Goal: Task Accomplishment & Management: Use online tool/utility

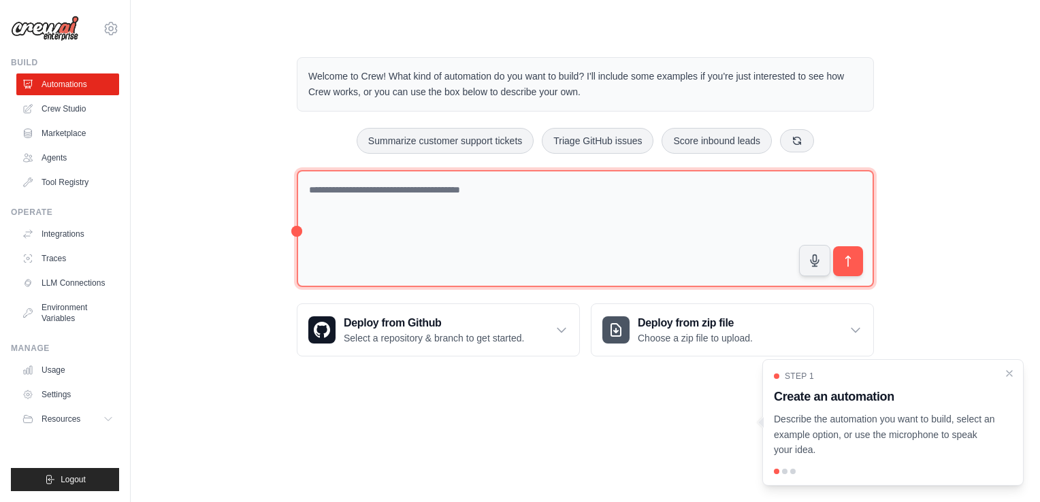
click at [376, 193] on textarea at bounding box center [585, 229] width 577 height 118
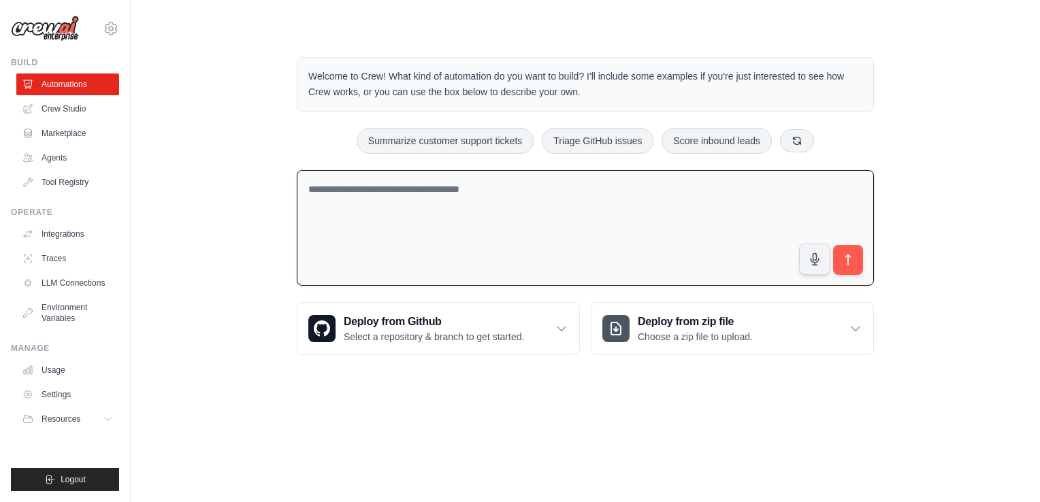
click at [376, 193] on textarea at bounding box center [585, 228] width 577 height 116
type textarea "*"
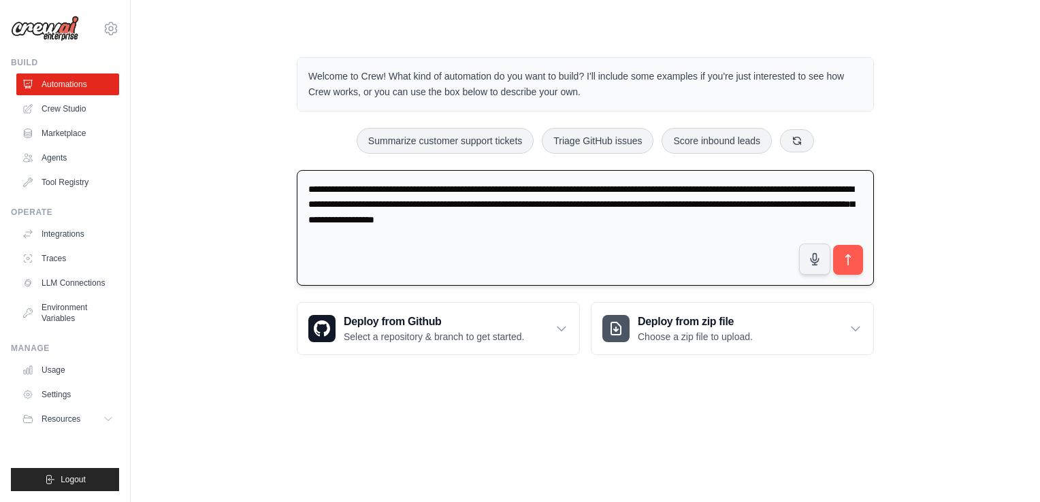
click at [689, 220] on textarea "**********" at bounding box center [585, 228] width 577 height 116
click at [675, 221] on textarea "**********" at bounding box center [585, 228] width 577 height 116
type textarea "**********"
click at [849, 263] on icon "submit" at bounding box center [848, 260] width 14 height 14
click at [371, 220] on textarea "**********" at bounding box center [585, 228] width 577 height 116
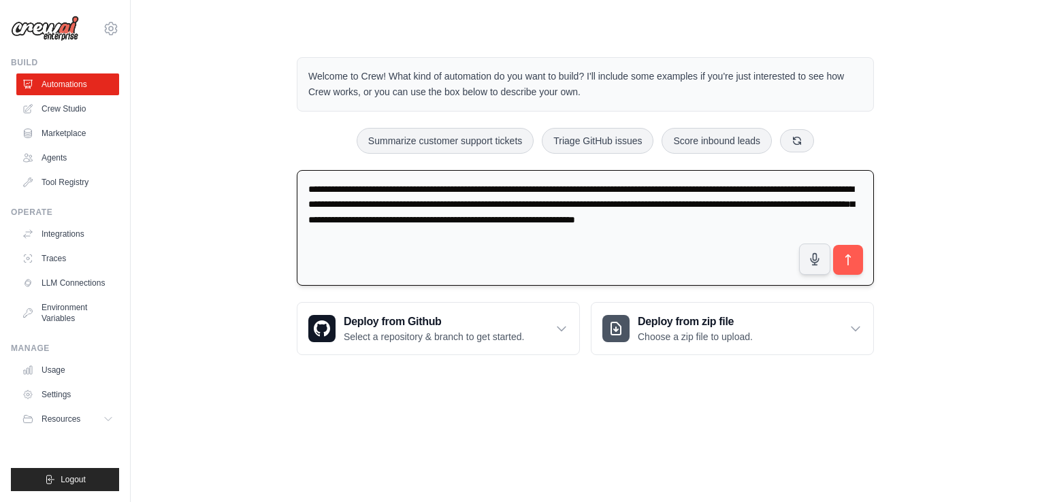
click at [371, 220] on textarea "**********" at bounding box center [585, 228] width 577 height 116
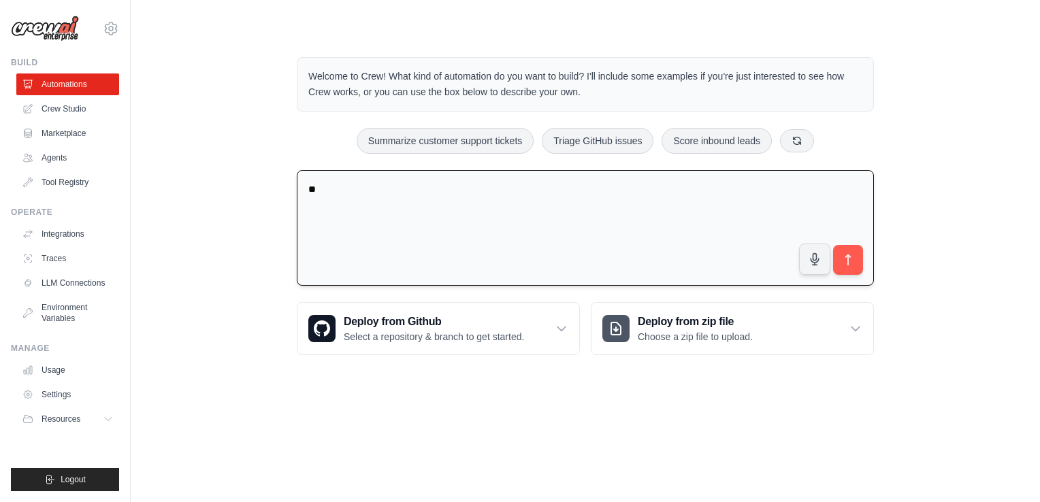
type textarea "*"
type textarea "***"
click at [306, 191] on textarea "***" at bounding box center [585, 228] width 577 height 116
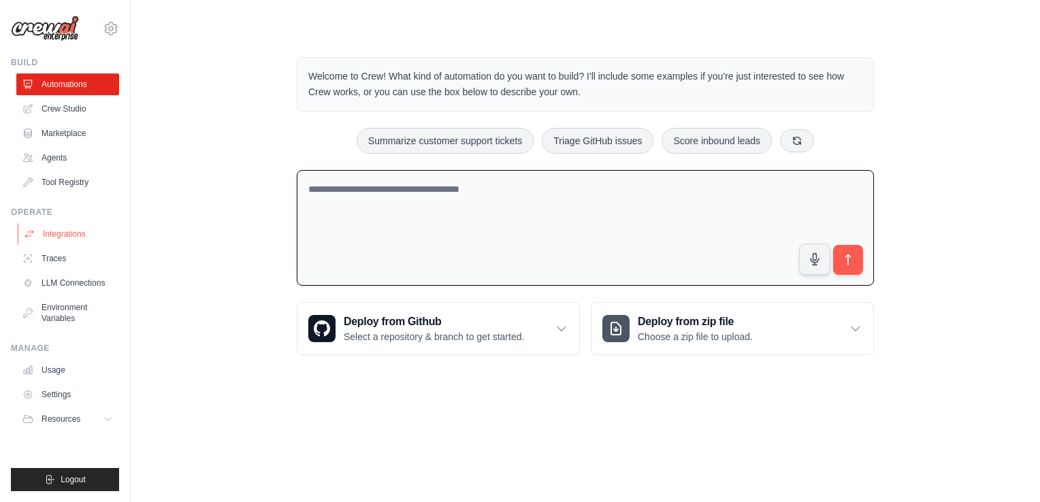
click at [63, 237] on link "Integrations" at bounding box center [69, 234] width 103 height 22
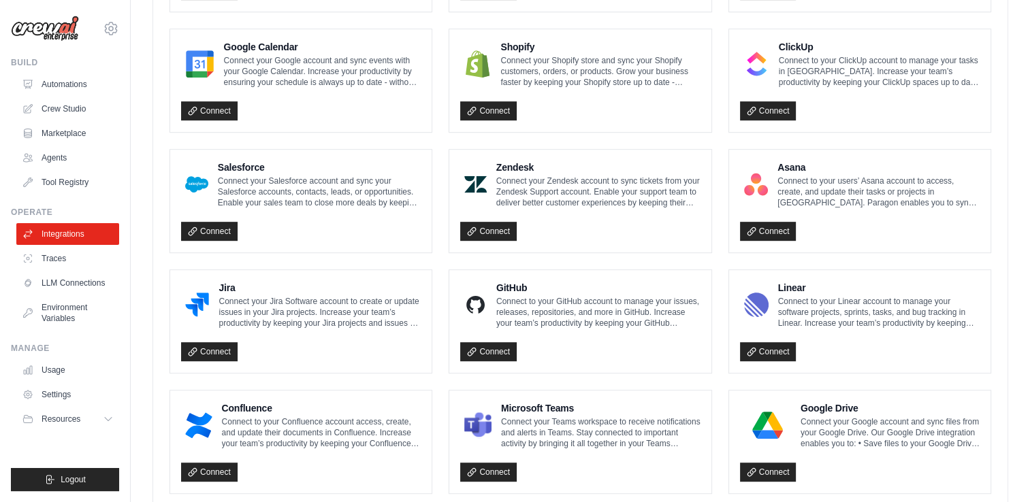
scroll to position [621, 0]
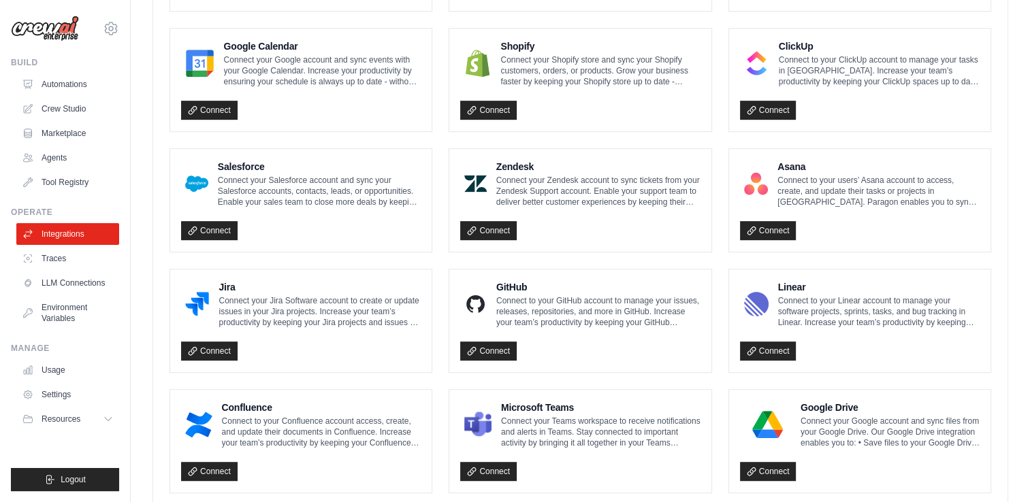
click at [844, 65] on p "Connect to your ClickUp account to manage your tasks in [GEOGRAPHIC_DATA]. Incr…" at bounding box center [878, 70] width 201 height 33
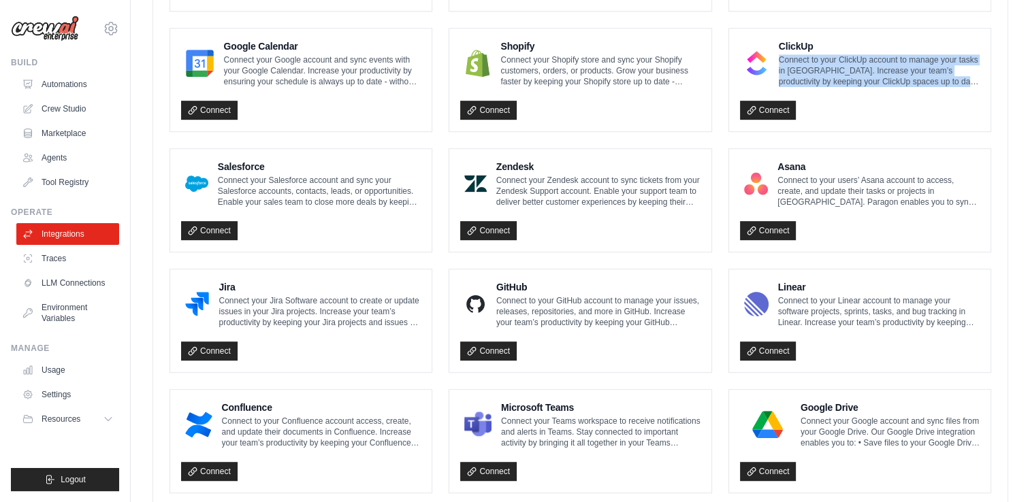
click at [844, 65] on p "Connect to your ClickUp account to manage your tasks in [GEOGRAPHIC_DATA]. Incr…" at bounding box center [878, 70] width 201 height 33
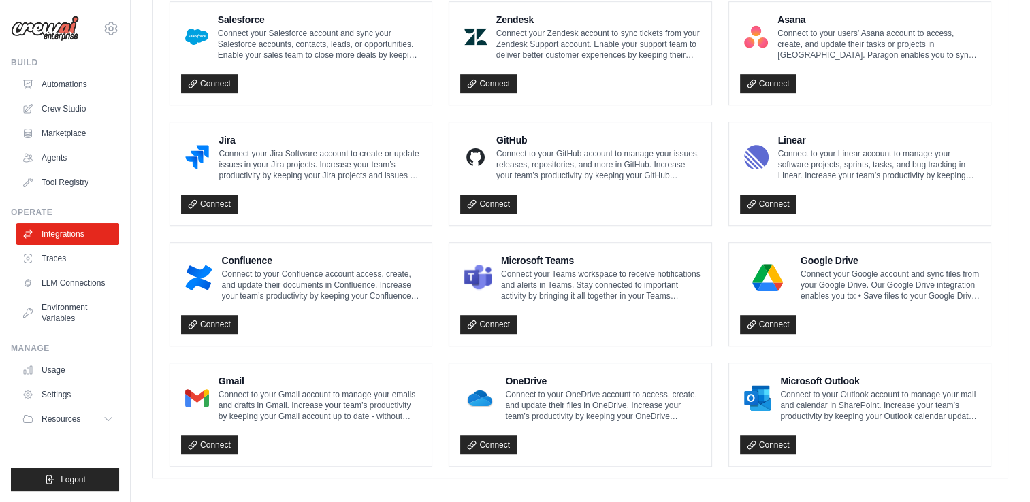
scroll to position [770, 0]
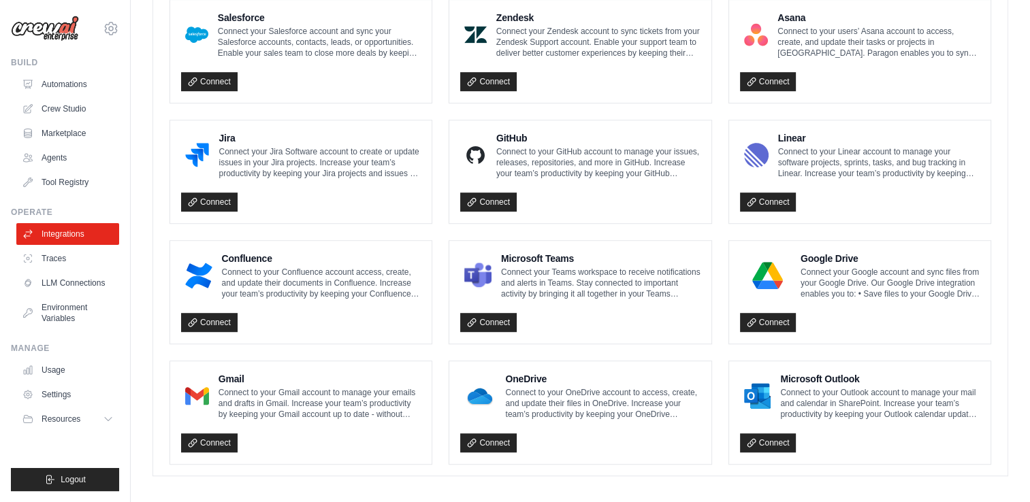
click at [288, 151] on p "Connect your Jira Software account to create or update issues in your Jira proj…" at bounding box center [319, 162] width 202 height 33
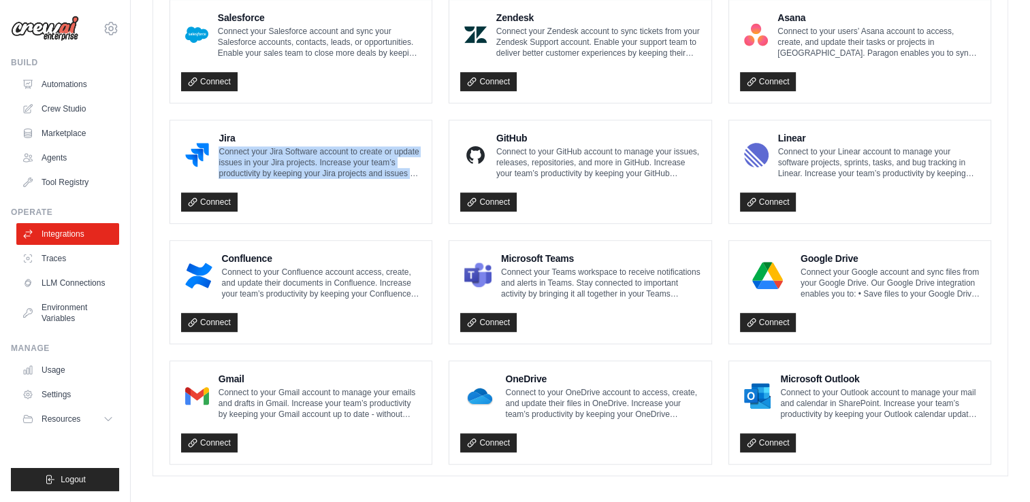
click at [288, 151] on p "Connect your Jira Software account to create or update issues in your Jira proj…" at bounding box center [319, 162] width 202 height 33
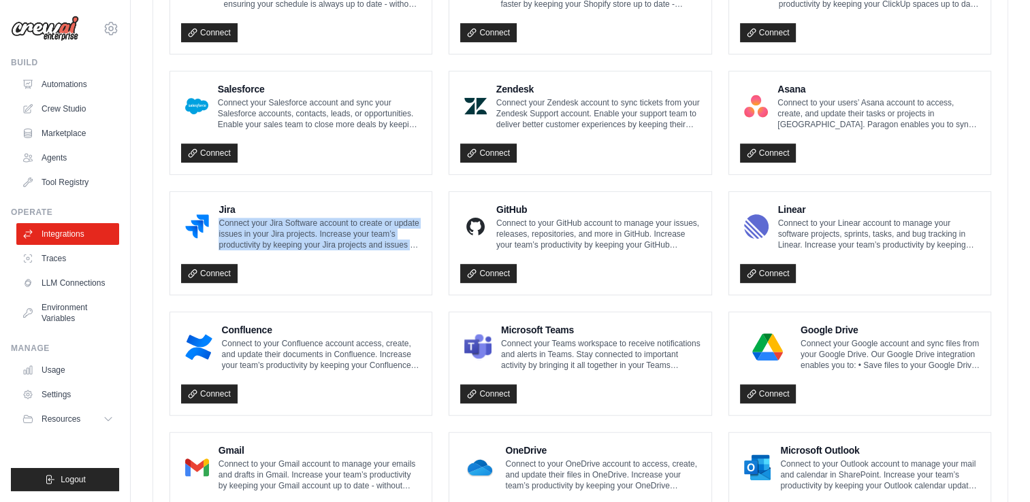
scroll to position [774, 0]
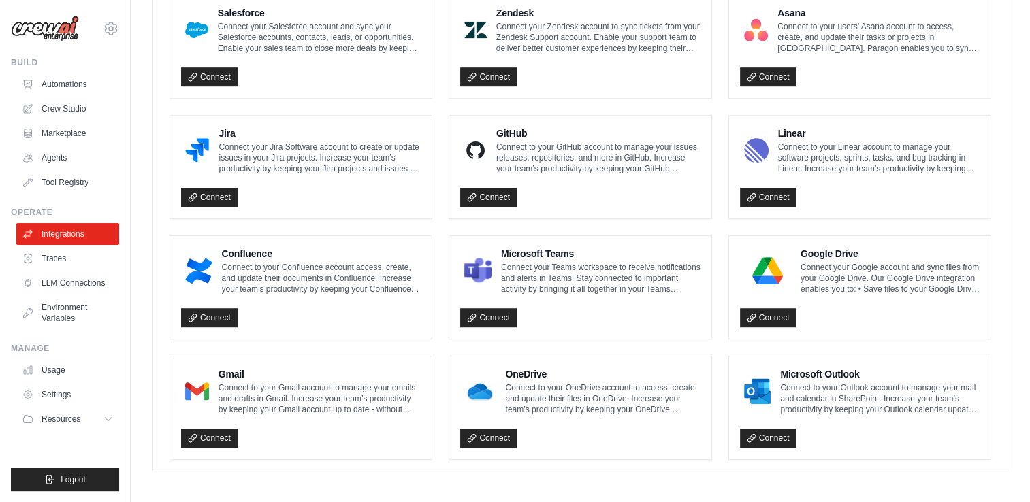
click at [627, 278] on p "Connect your Teams workspace to receive notifications and alerts in Teams. Stay…" at bounding box center [600, 278] width 199 height 33
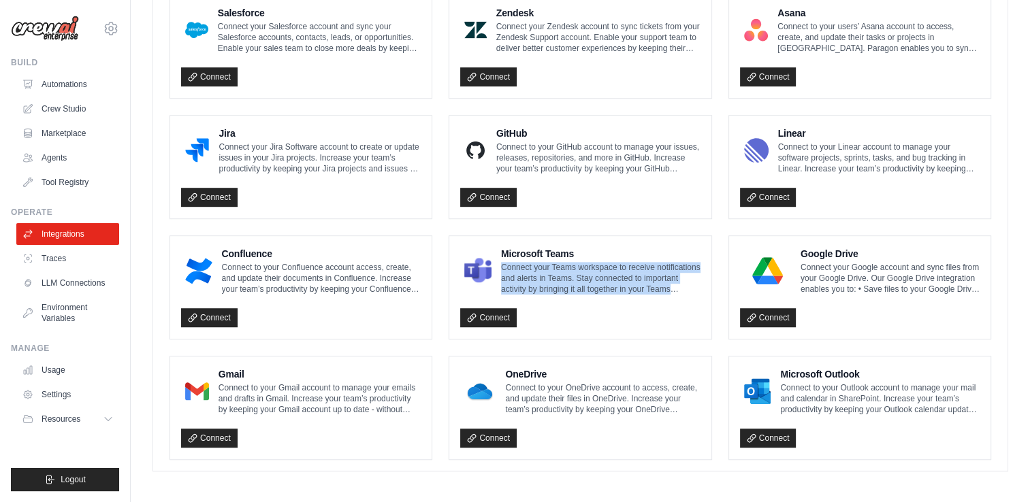
click at [627, 278] on p "Connect your Teams workspace to receive notifications and alerts in Teams. Stay…" at bounding box center [600, 278] width 199 height 33
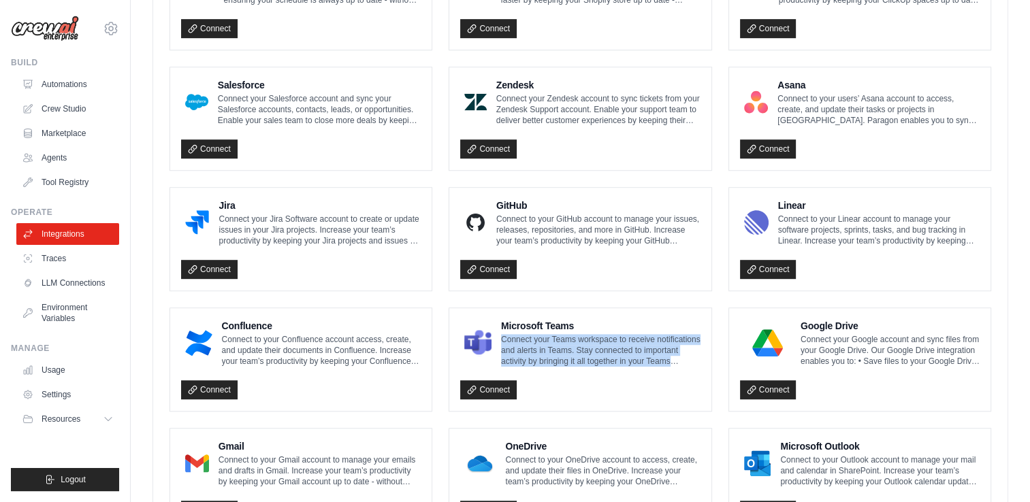
scroll to position [702, 0]
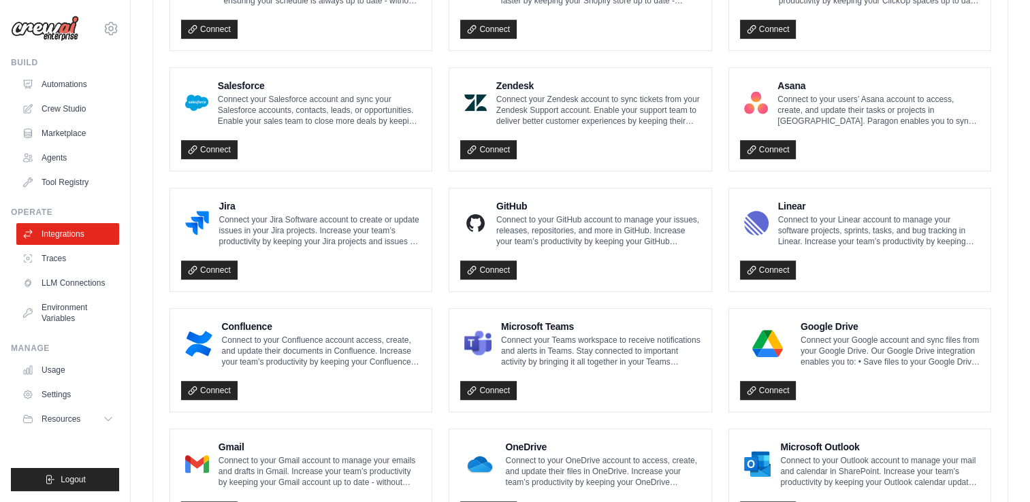
click at [604, 227] on p "Connect to your GitHub account to manage your issues, releases, repositories, a…" at bounding box center [598, 230] width 204 height 33
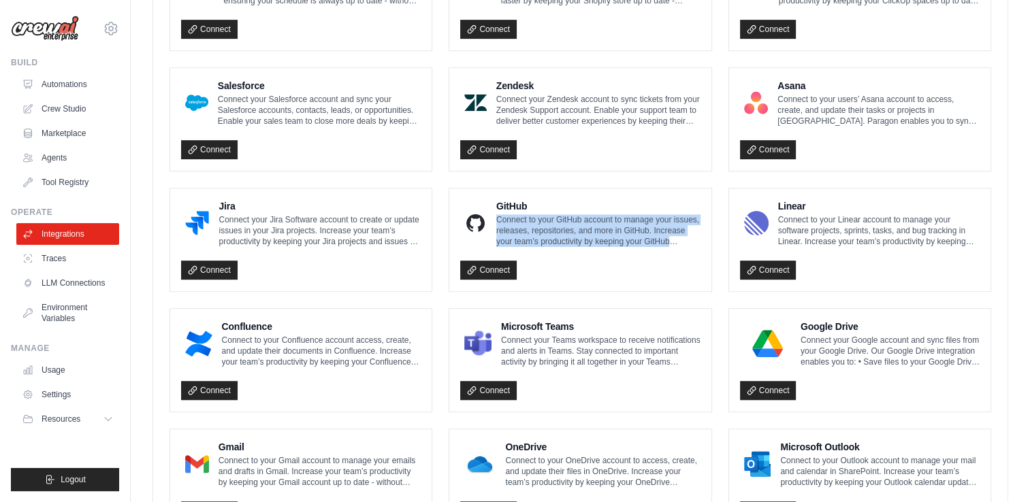
click at [604, 227] on p "Connect to your GitHub account to manage your issues, releases, repositories, a…" at bounding box center [598, 230] width 204 height 33
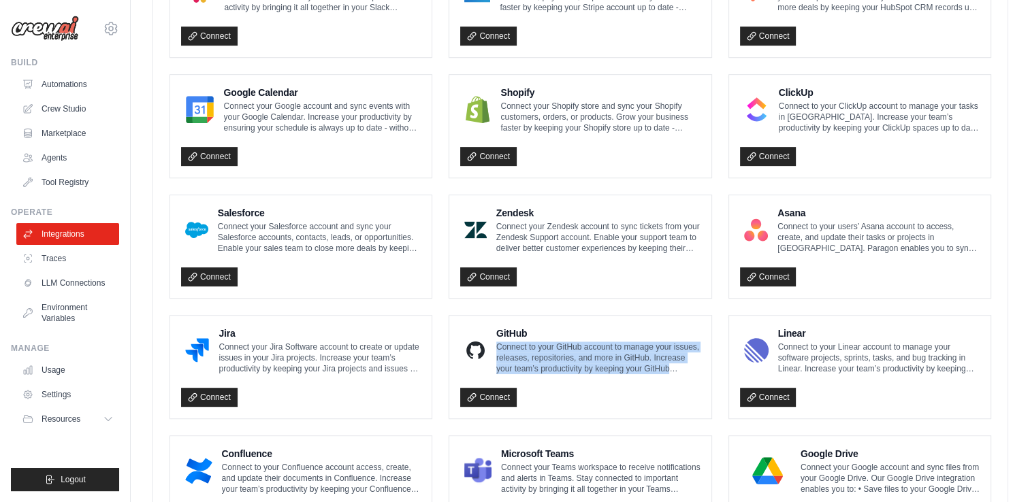
scroll to position [572, 0]
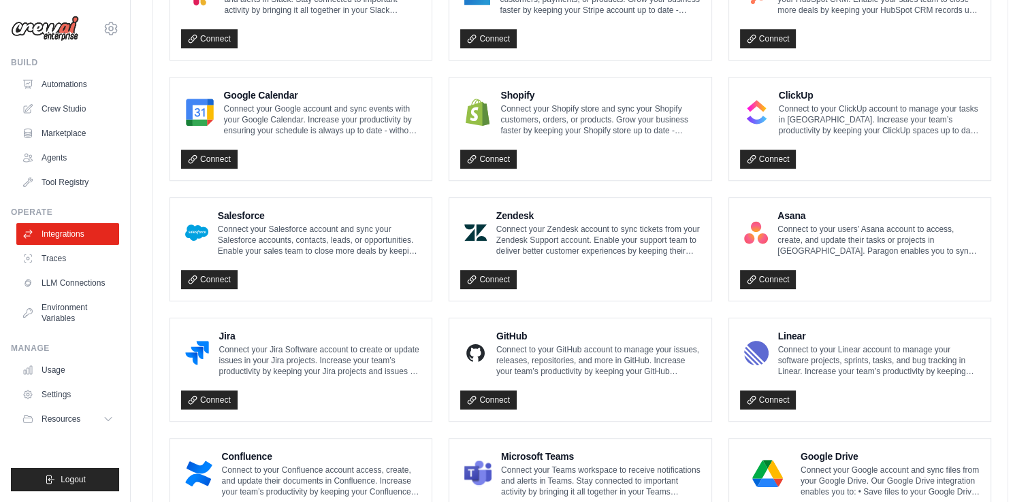
click at [599, 228] on p "Connect your Zendesk account to sync tickets from your Zendesk Support account.…" at bounding box center [598, 240] width 204 height 33
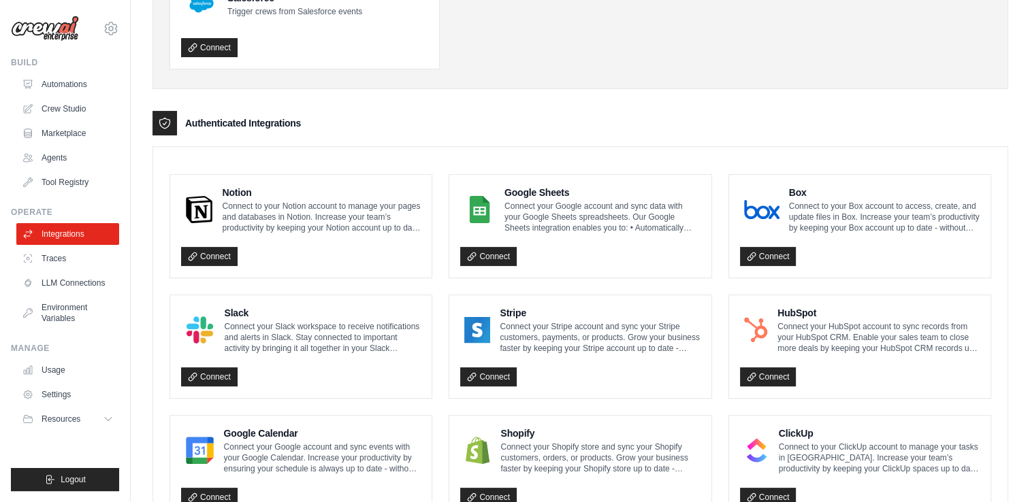
scroll to position [240, 0]
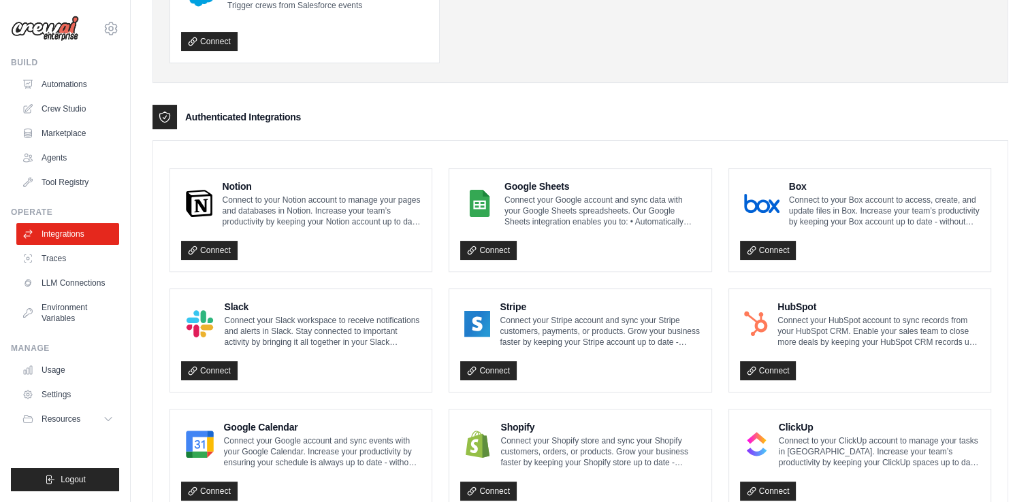
click at [348, 185] on h4 "Notion" at bounding box center [322, 187] width 199 height 14
click at [340, 205] on p "Connect to your Notion account to manage your pages and databases in Notion. In…" at bounding box center [322, 211] width 199 height 33
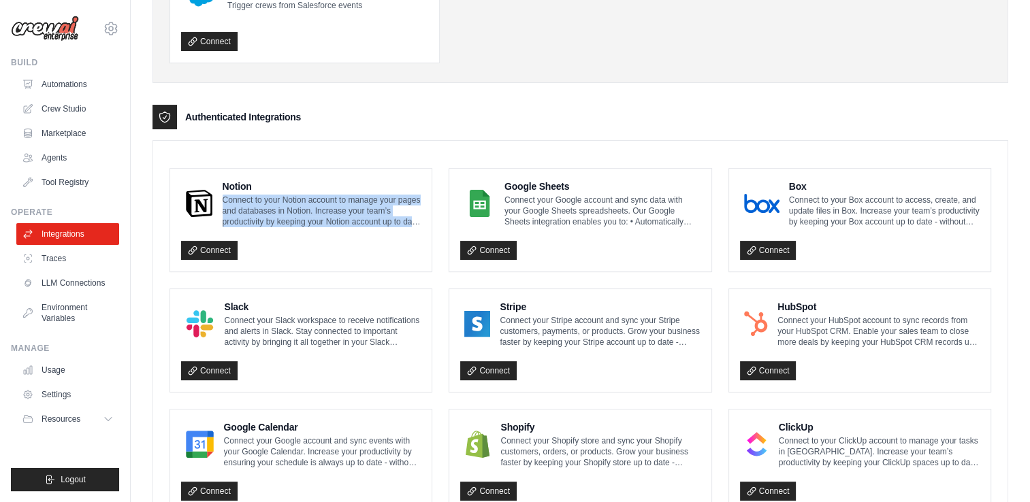
click at [340, 205] on p "Connect to your Notion account to manage your pages and databases in Notion. In…" at bounding box center [322, 211] width 199 height 33
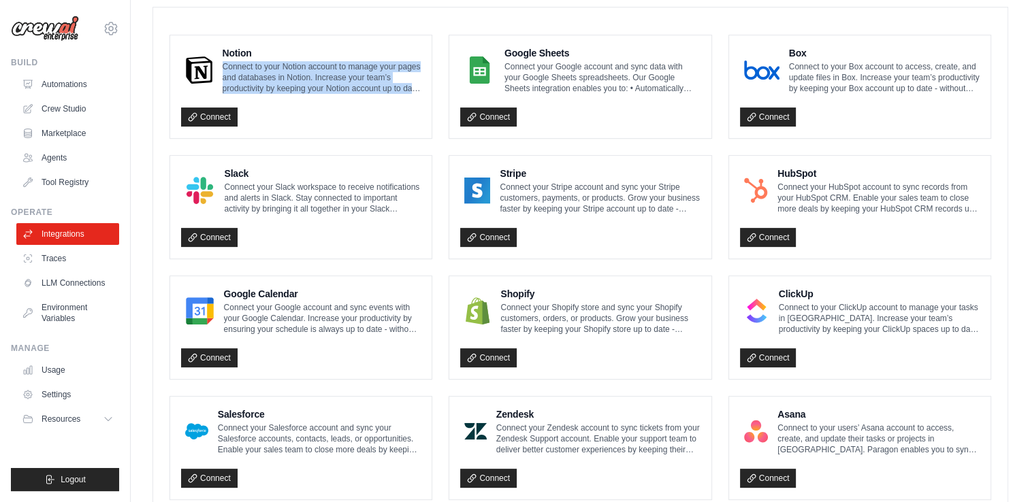
scroll to position [373, 0]
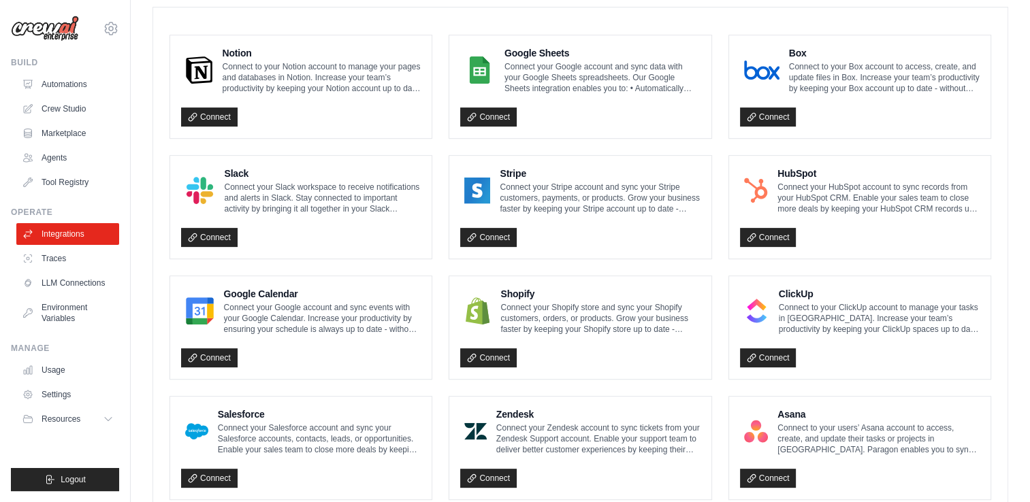
click at [337, 201] on p "Connect your Slack workspace to receive notifications and alerts in Slack. Stay…" at bounding box center [322, 198] width 197 height 33
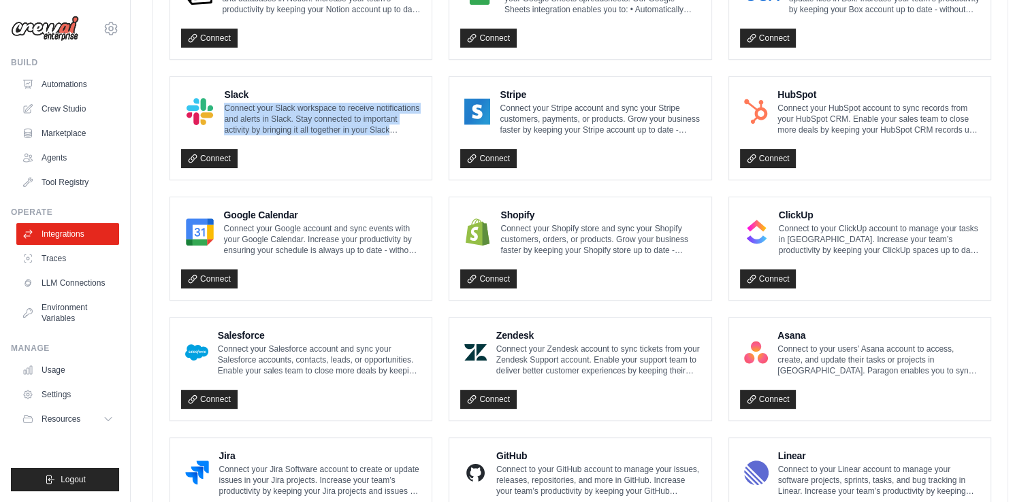
scroll to position [489, 0]
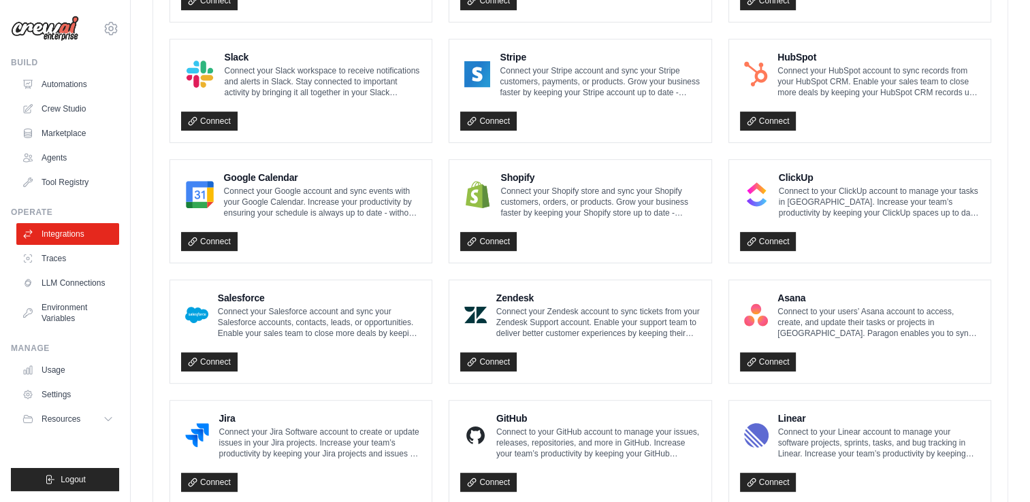
click at [329, 203] on p "Connect your Google account and sync events with your Google Calendar. Increase…" at bounding box center [322, 202] width 197 height 33
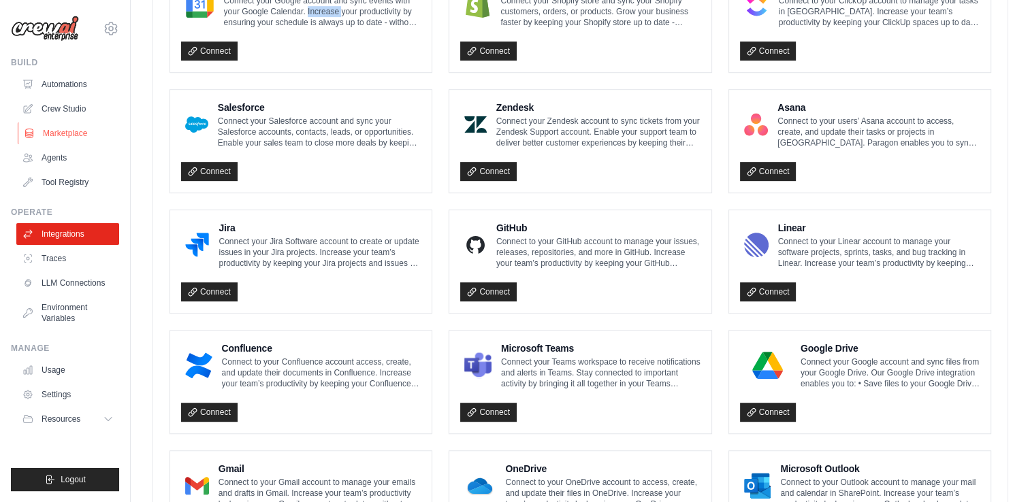
scroll to position [679, 0]
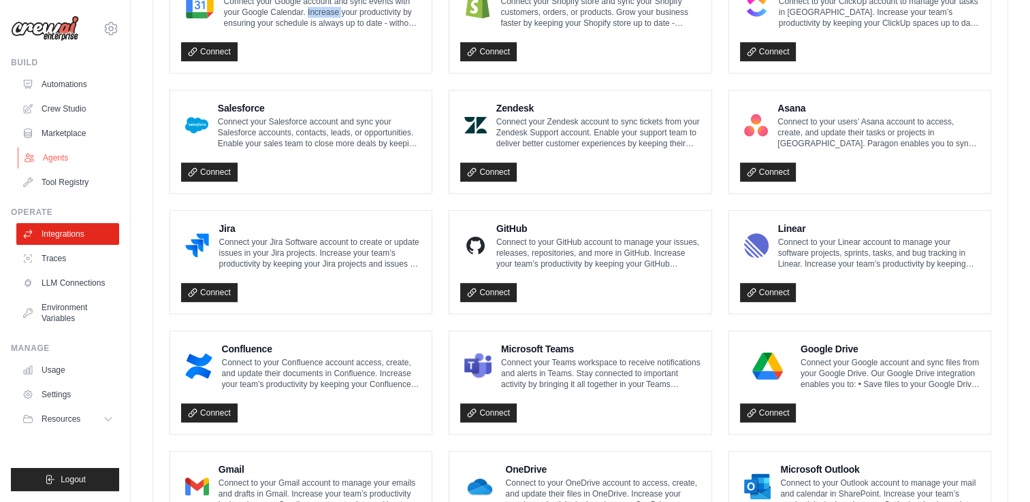
click at [50, 152] on link "Agents" at bounding box center [69, 158] width 103 height 22
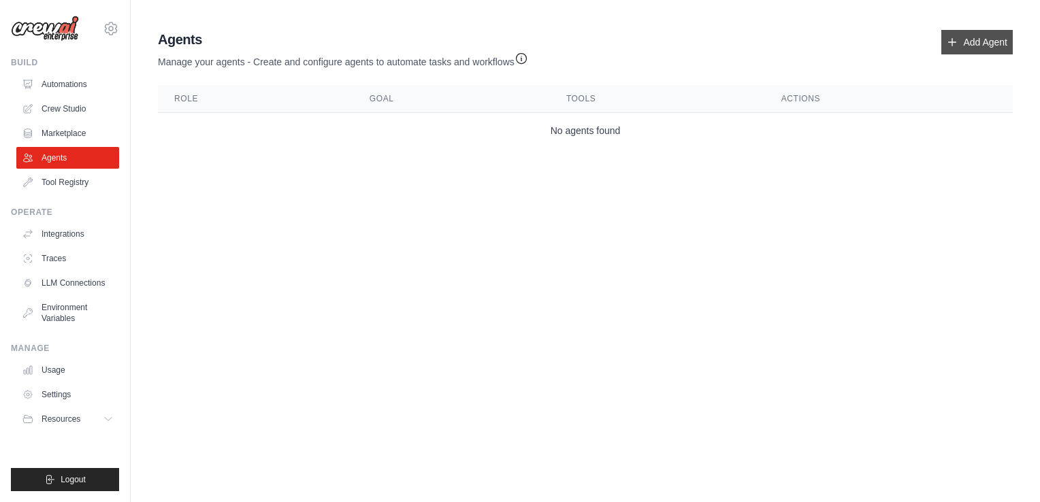
click at [973, 46] on link "Add Agent" at bounding box center [976, 42] width 71 height 24
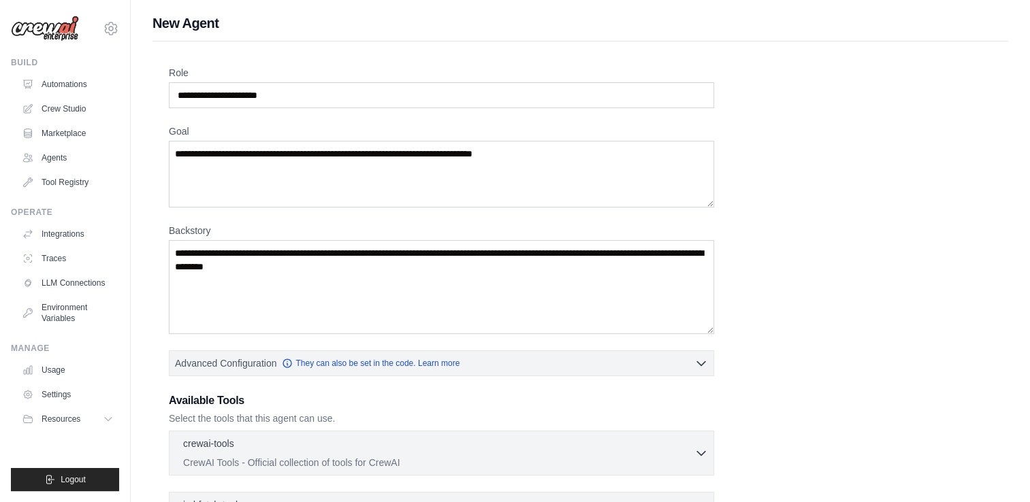
click at [53, 135] on link "Marketplace" at bounding box center [67, 133] width 103 height 22
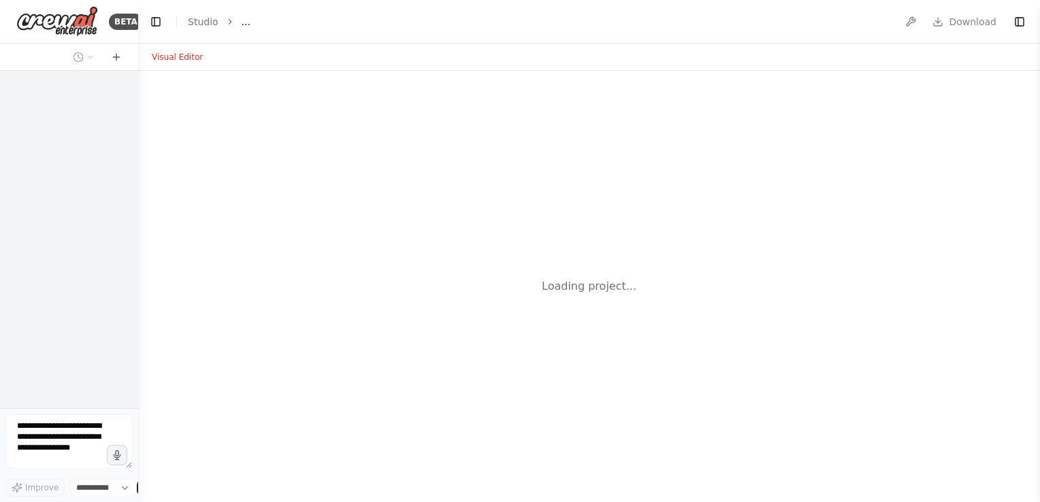
select select "****"
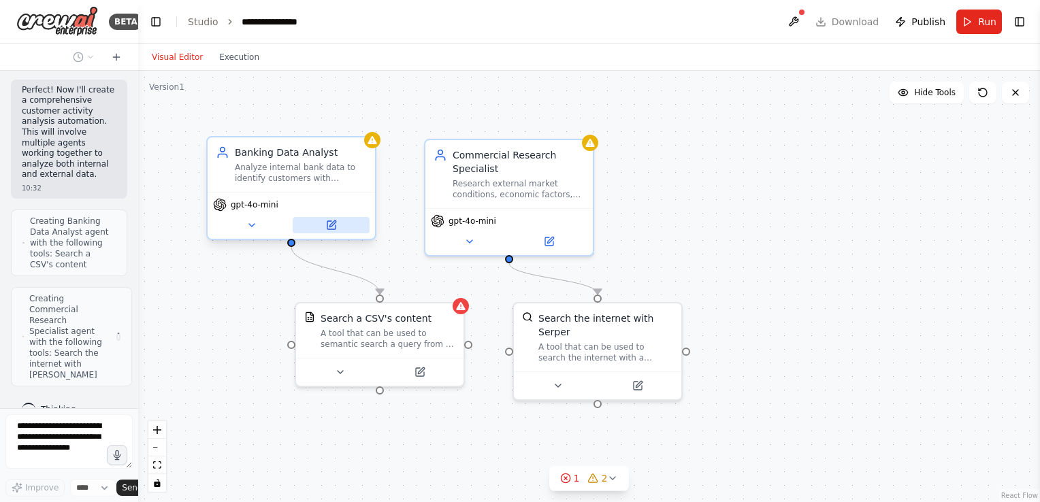
scroll to position [791, 0]
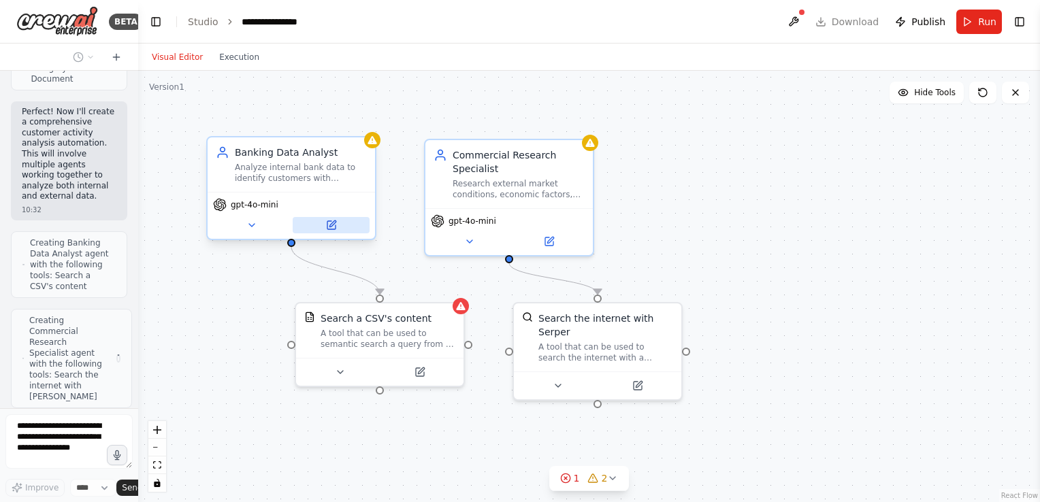
click at [331, 225] on icon at bounding box center [332, 223] width 6 height 6
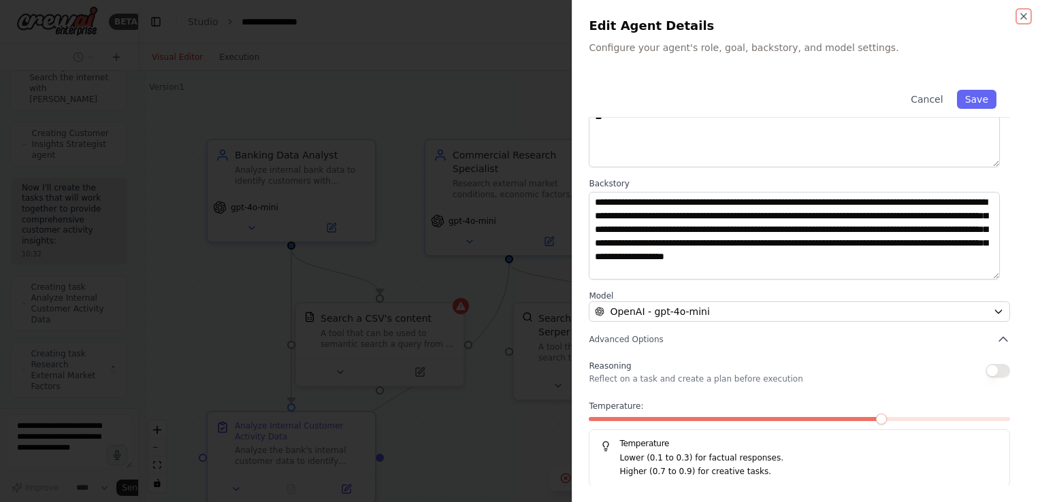
scroll to position [1067, 0]
drag, startPoint x: 623, startPoint y: 459, endPoint x: 764, endPoint y: 474, distance: 142.3
click at [764, 474] on div "Lower (0.1 to 0.3) for factual responses. Higher (0.7 to 0.9) for creative task…" at bounding box center [799, 465] width 398 height 27
click at [739, 461] on p "Lower (0.1 to 0.3) for factual responses." at bounding box center [808, 459] width 379 height 14
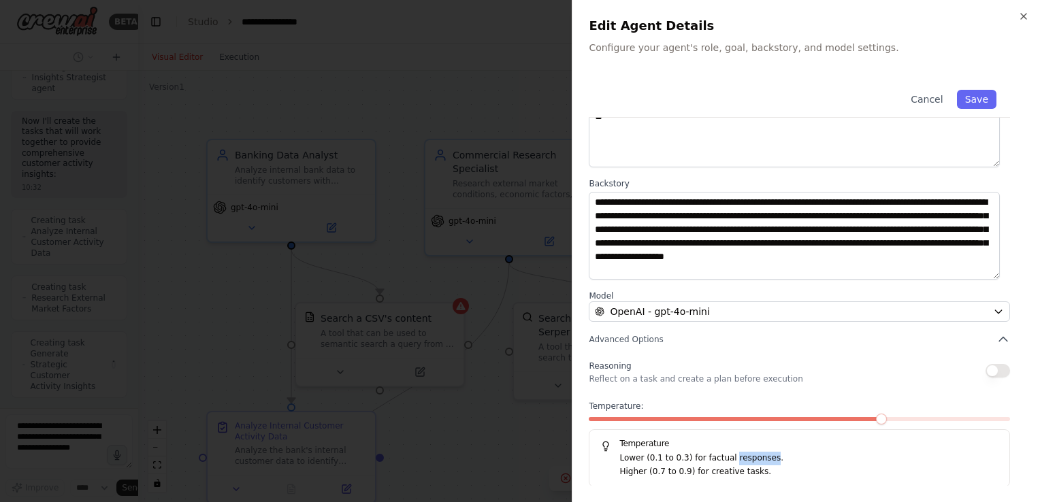
click at [739, 461] on p "Lower (0.1 to 0.3) for factual responses." at bounding box center [808, 459] width 379 height 14
click at [927, 98] on button "Cancel" at bounding box center [926, 99] width 48 height 19
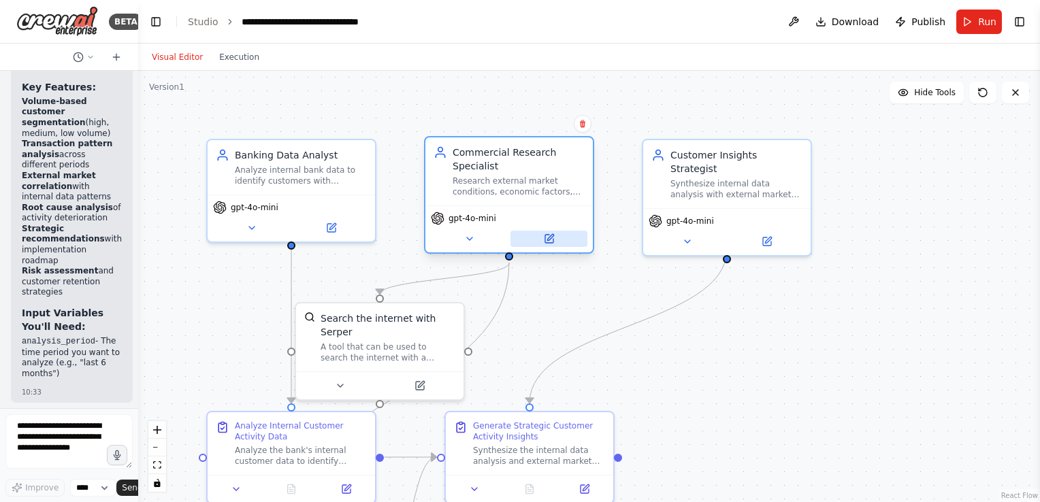
click at [550, 240] on icon at bounding box center [549, 239] width 8 height 8
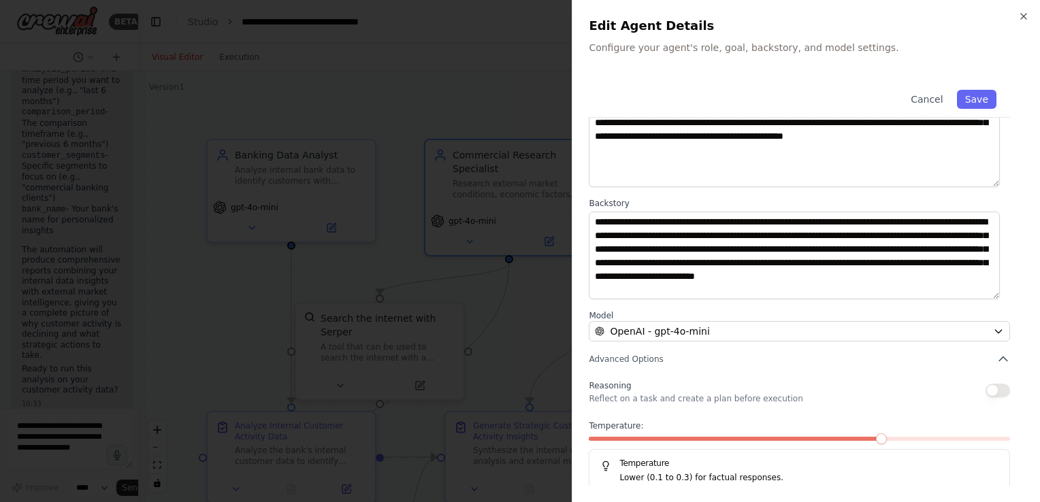
scroll to position [87, 0]
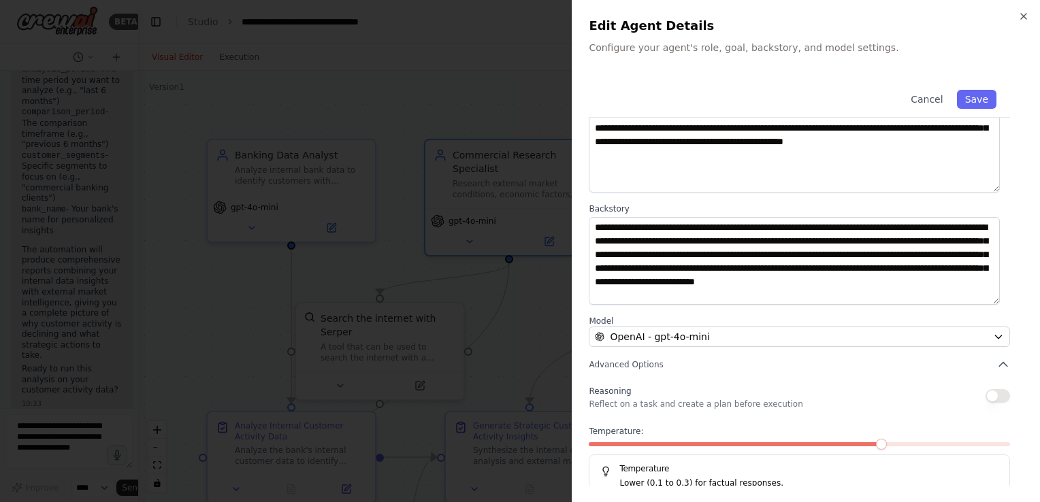
click at [487, 74] on div at bounding box center [520, 251] width 1040 height 502
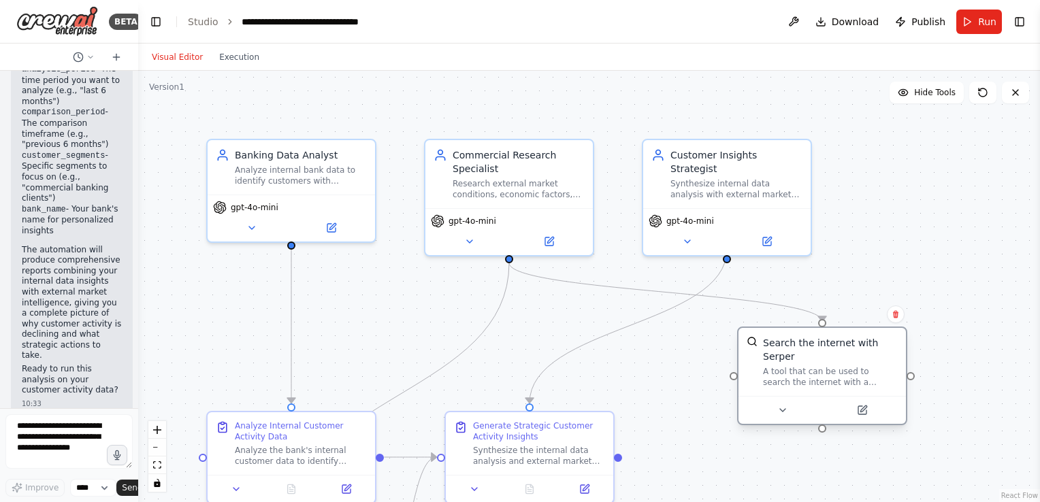
drag, startPoint x: 406, startPoint y: 338, endPoint x: 845, endPoint y: 367, distance: 440.5
click at [845, 367] on div "A tool that can be used to search the internet with a search_query. Supports di…" at bounding box center [830, 377] width 135 height 22
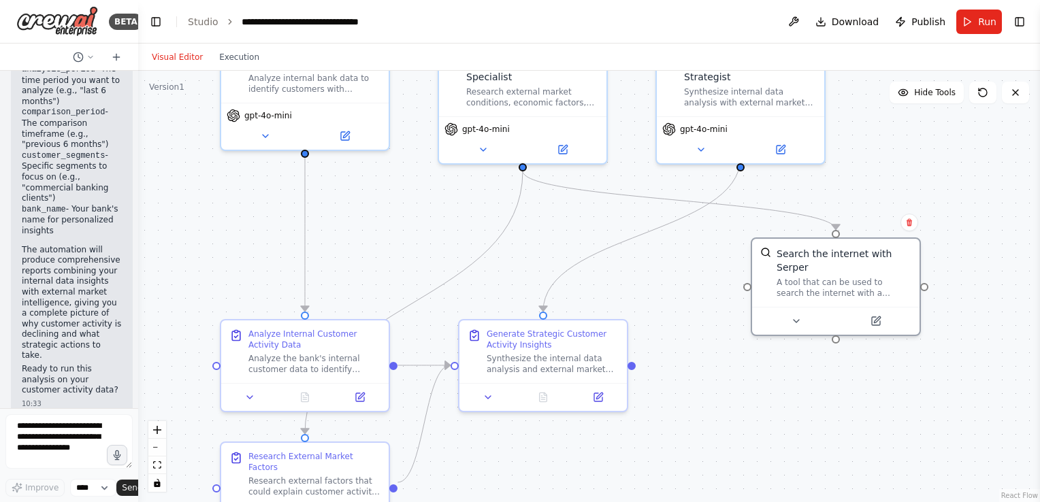
drag, startPoint x: 527, startPoint y: 338, endPoint x: 544, endPoint y: 223, distance: 116.8
click at [544, 223] on div ".deletable-edge-delete-btn { width: 20px; height: 20px; border: 0px solid #ffff…" at bounding box center [589, 286] width 902 height 431
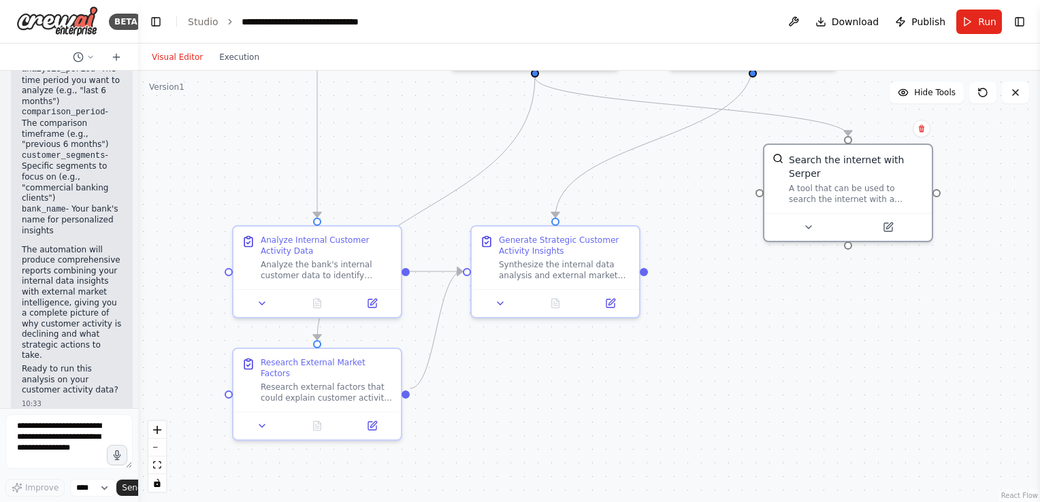
drag, startPoint x: 538, startPoint y: 439, endPoint x: 547, endPoint y: 359, distance: 80.9
click at [547, 359] on div ".deletable-edge-delete-btn { width: 20px; height: 20px; border: 0px solid #ffff…" at bounding box center [589, 286] width 902 height 431
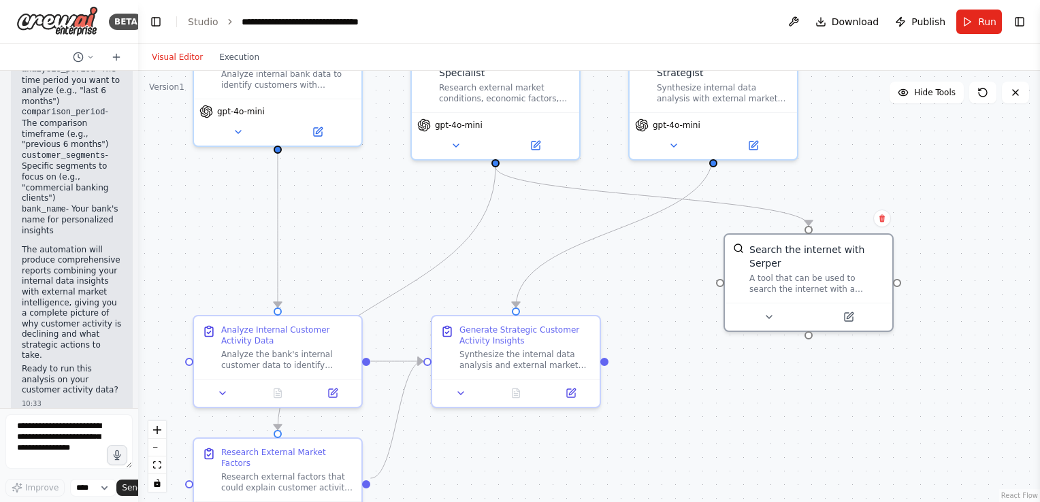
drag, startPoint x: 578, startPoint y: 374, endPoint x: 539, endPoint y: 474, distance: 107.5
click at [539, 474] on div ".deletable-edge-delete-btn { width: 20px; height: 20px; border: 0px solid #ffff…" at bounding box center [589, 286] width 902 height 431
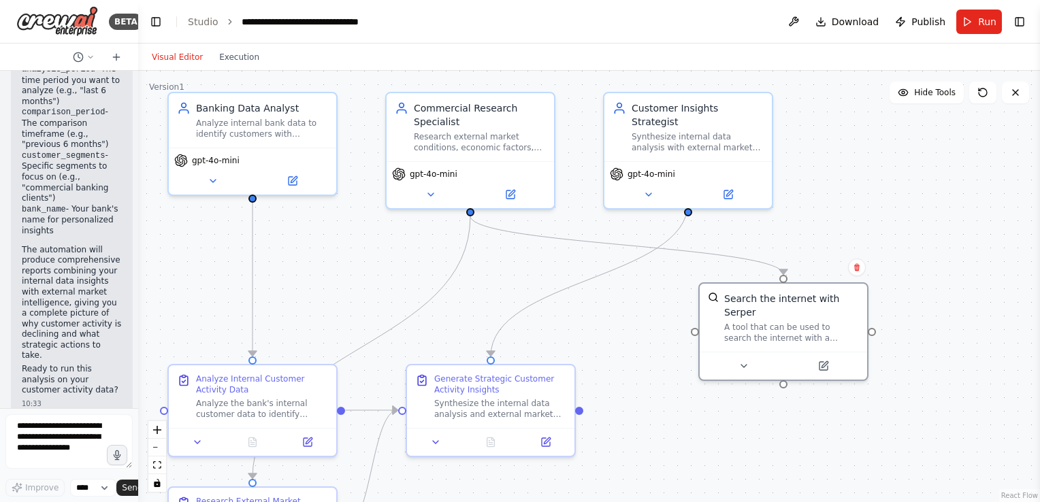
drag, startPoint x: 697, startPoint y: 423, endPoint x: 672, endPoint y: 472, distance: 55.1
click at [672, 472] on div ".deletable-edge-delete-btn { width: 20px; height: 20px; border: 0px solid #ffff…" at bounding box center [589, 286] width 902 height 431
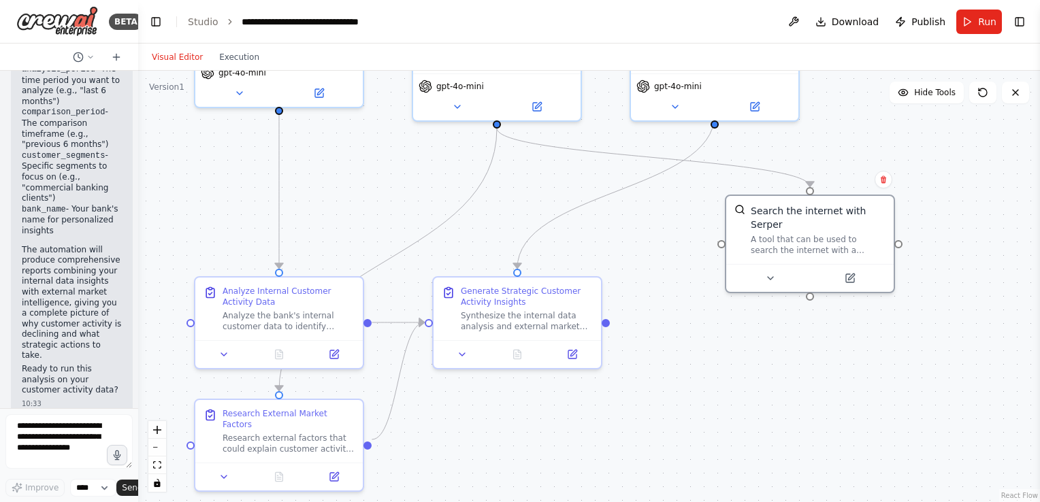
drag, startPoint x: 659, startPoint y: 416, endPoint x: 686, endPoint y: 328, distance: 91.7
click at [686, 328] on div ".deletable-edge-delete-btn { width: 20px; height: 20px; border: 0px solid #ffff…" at bounding box center [589, 286] width 902 height 431
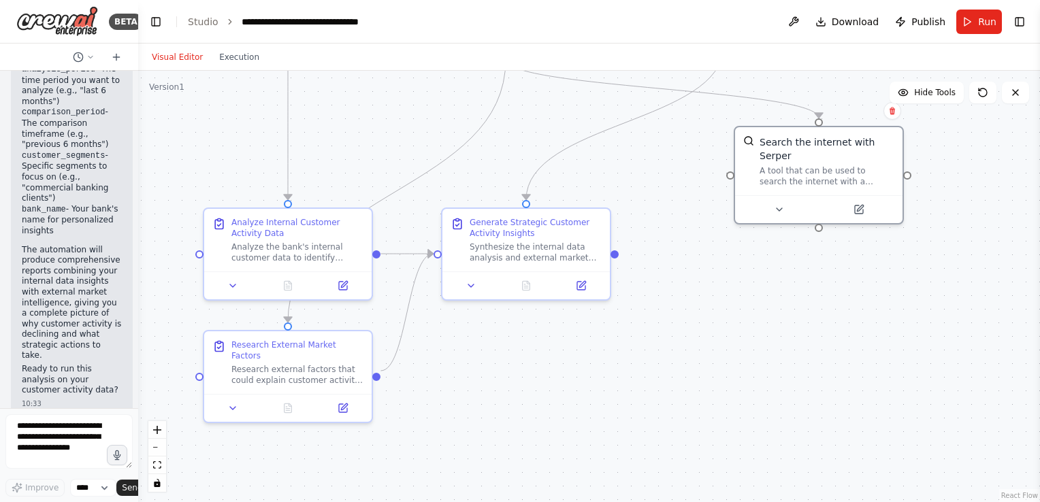
drag, startPoint x: 637, startPoint y: 441, endPoint x: 650, endPoint y: 368, distance: 73.9
click at [650, 368] on div ".deletable-edge-delete-btn { width: 20px; height: 20px; border: 0px solid #ffff…" at bounding box center [589, 286] width 902 height 431
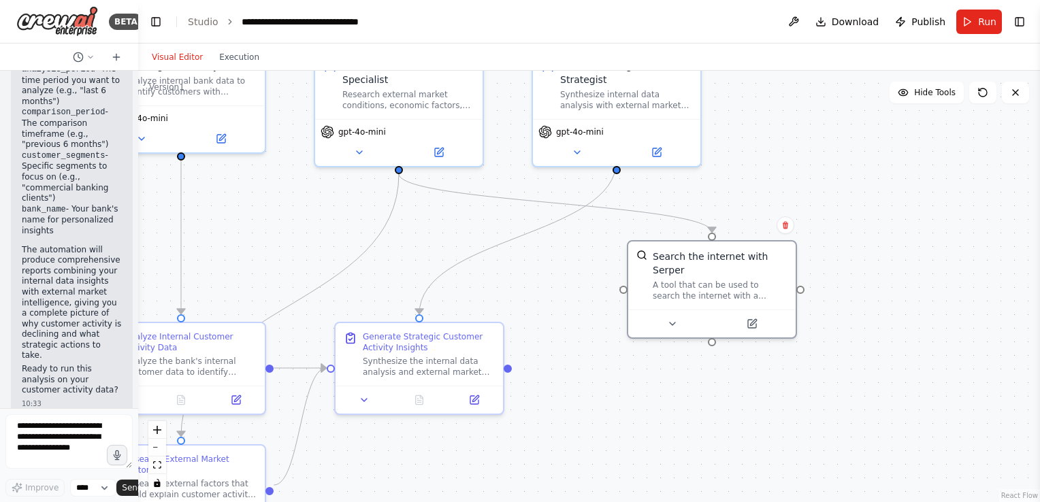
drag, startPoint x: 792, startPoint y: 364, endPoint x: 682, endPoint y: 492, distance: 168.4
click at [682, 492] on div ".deletable-edge-delete-btn { width: 20px; height: 20px; border: 0px solid #ffff…" at bounding box center [589, 286] width 902 height 431
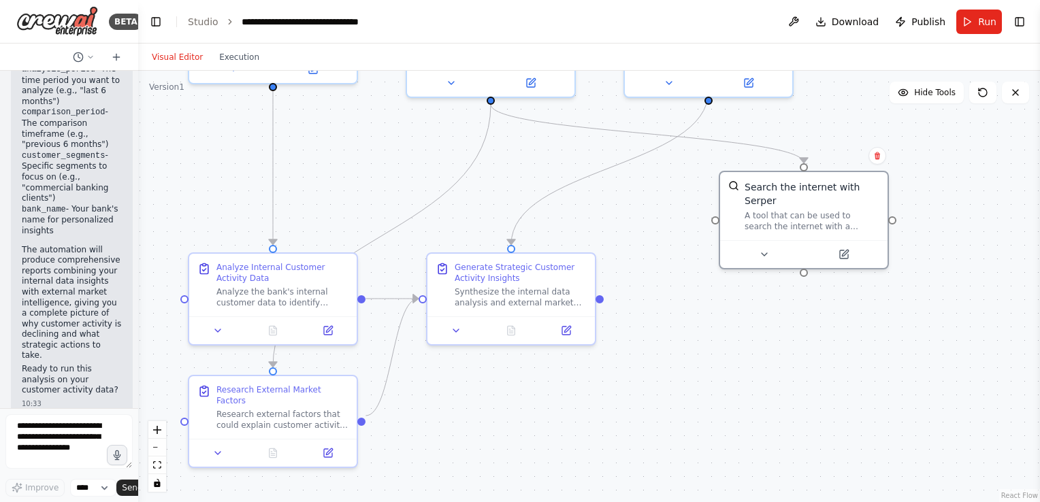
drag, startPoint x: 829, startPoint y: 427, endPoint x: 920, endPoint y: 358, distance: 114.0
click at [920, 358] on div ".deletable-edge-delete-btn { width: 20px; height: 20px; border: 0px solid #ffff…" at bounding box center [589, 286] width 902 height 431
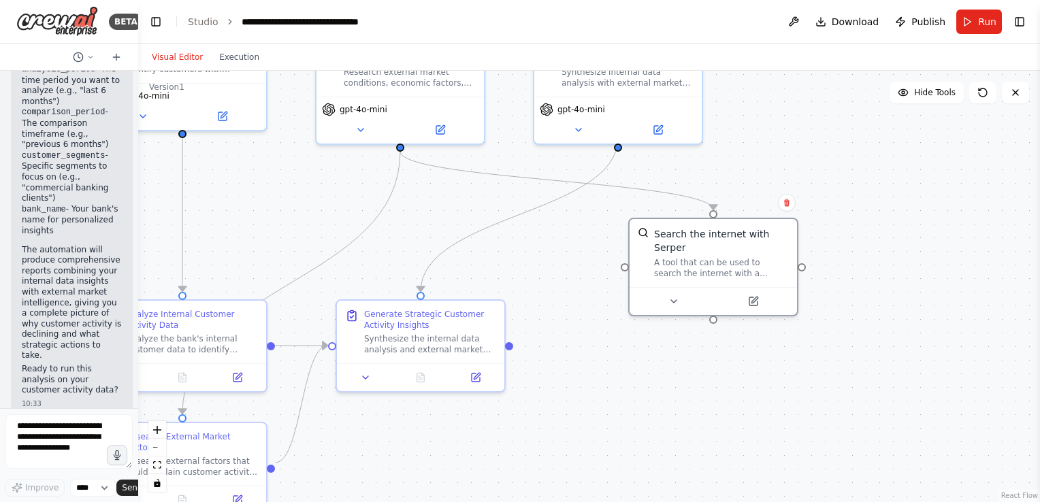
drag, startPoint x: 912, startPoint y: 361, endPoint x: 795, endPoint y: 421, distance: 131.5
click at [795, 421] on div ".deletable-edge-delete-btn { width: 20px; height: 20px; border: 0px solid #ffff…" at bounding box center [589, 286] width 902 height 431
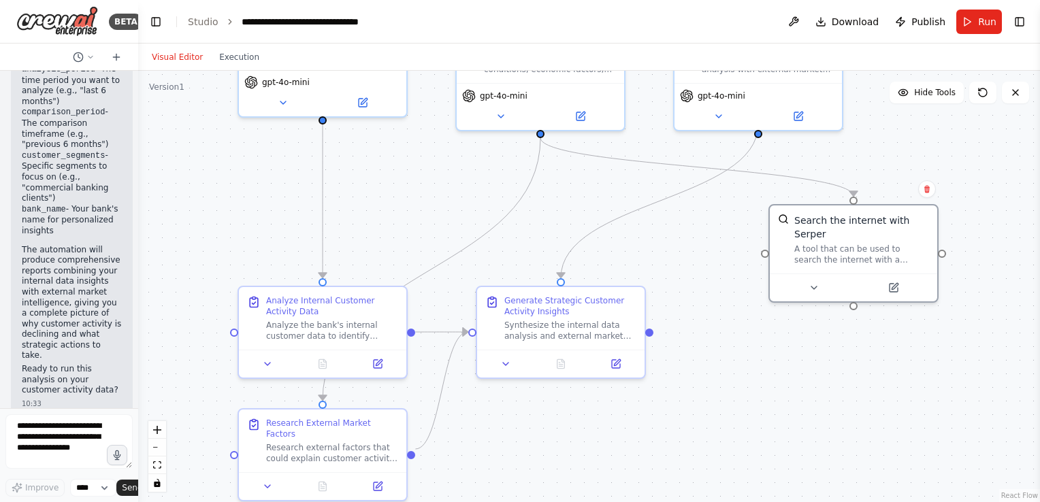
drag, startPoint x: 589, startPoint y: 381, endPoint x: 806, endPoint y: 345, distance: 219.4
click at [806, 345] on div ".deletable-edge-delete-btn { width: 20px; height: 20px; border: 0px solid #ffff…" at bounding box center [589, 286] width 902 height 431
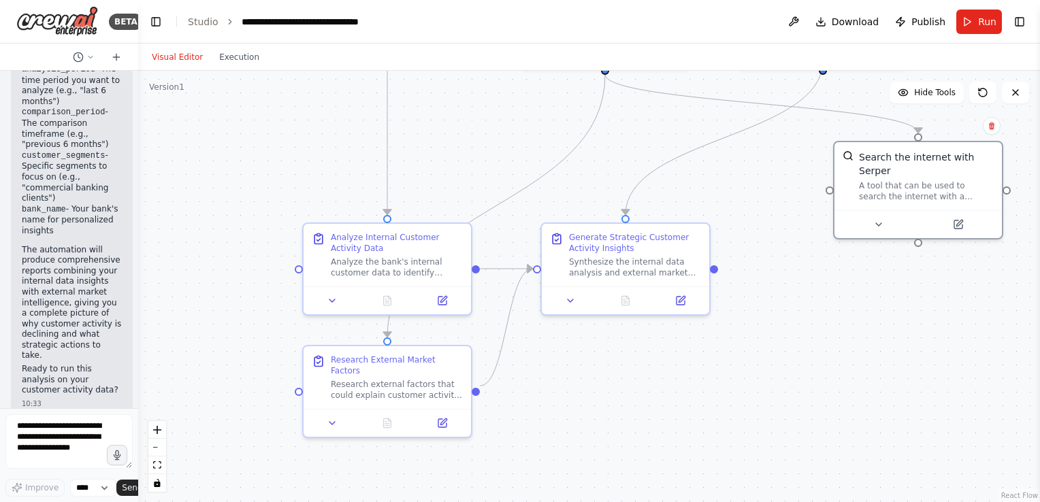
drag, startPoint x: 772, startPoint y: 415, endPoint x: 787, endPoint y: 358, distance: 59.3
click at [787, 358] on div ".deletable-edge-delete-btn { width: 20px; height: 20px; border: 0px solid #ffff…" at bounding box center [589, 286] width 902 height 431
click at [683, 299] on icon at bounding box center [681, 294] width 11 height 11
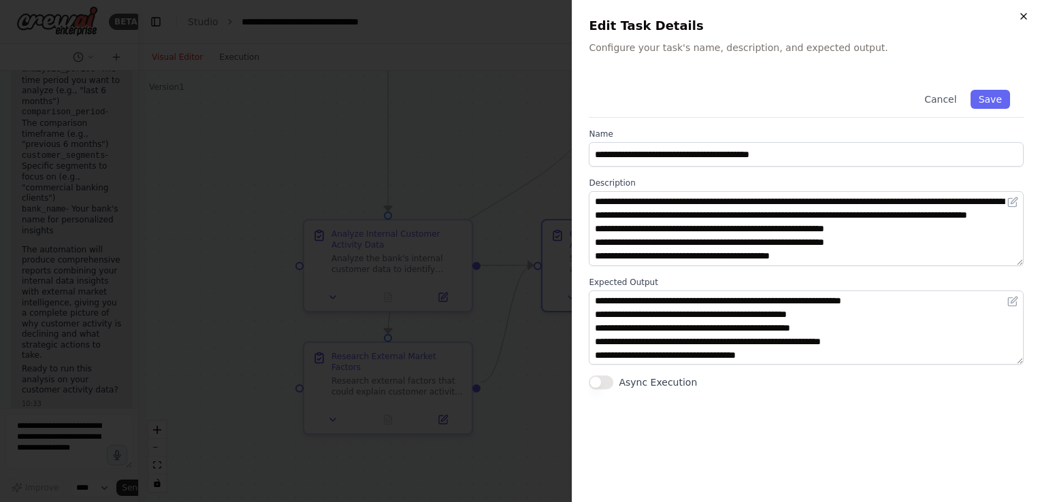
click at [1026, 19] on icon "button" at bounding box center [1023, 16] width 5 height 5
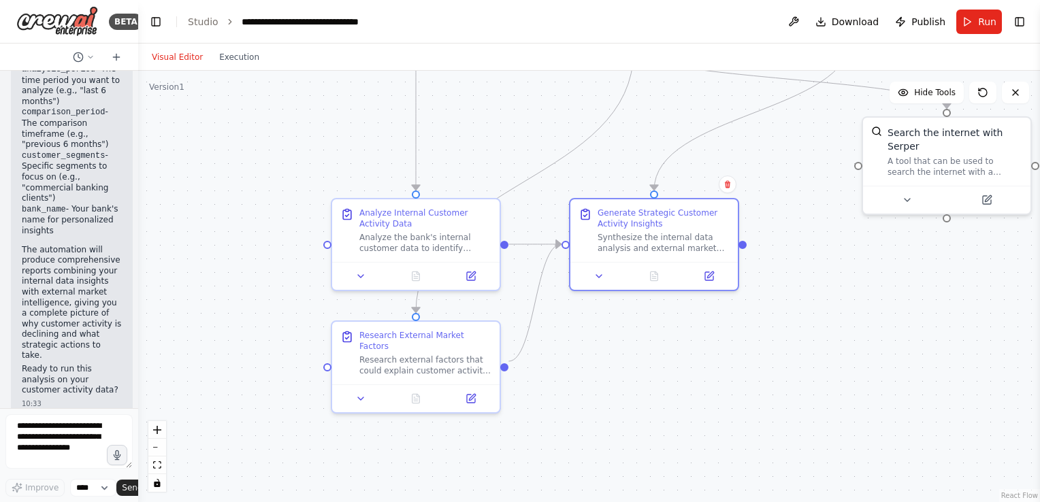
drag, startPoint x: 868, startPoint y: 295, endPoint x: 896, endPoint y: 274, distance: 35.4
click at [896, 274] on div ".deletable-edge-delete-btn { width: 20px; height: 20px; border: 0px solid #ffff…" at bounding box center [589, 286] width 902 height 431
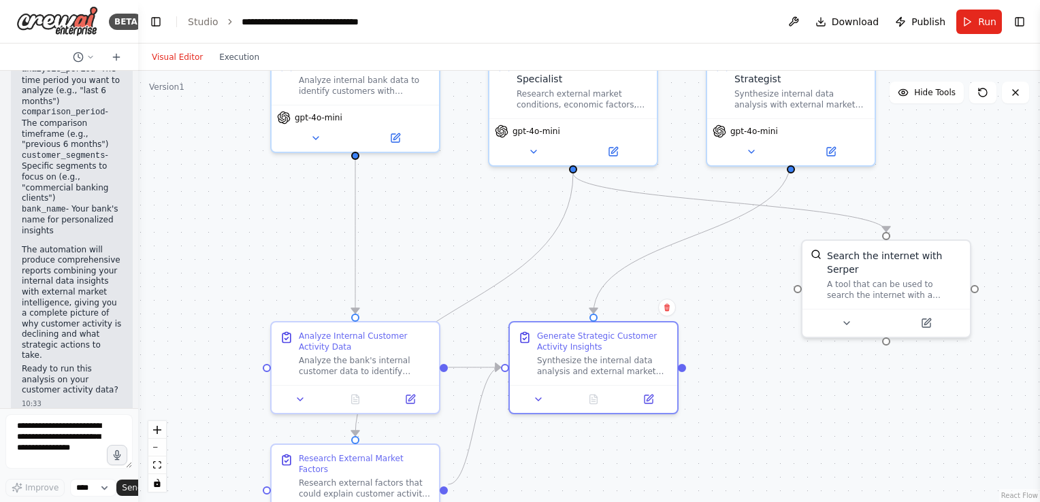
drag, startPoint x: 870, startPoint y: 273, endPoint x: 808, endPoint y: 399, distance: 140.3
click at [808, 399] on div ".deletable-edge-delete-btn { width: 20px; height: 20px; border: 0px solid #ffff…" at bounding box center [589, 286] width 902 height 431
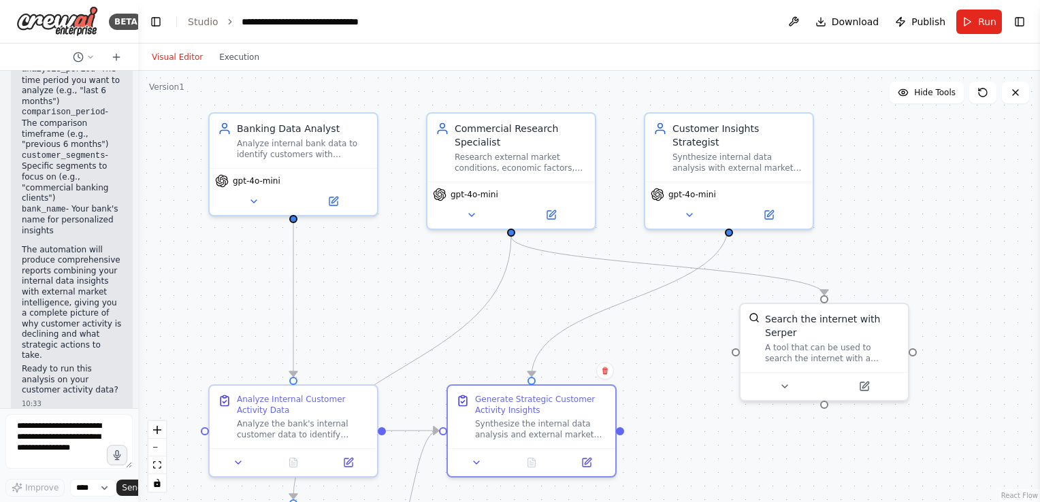
drag, startPoint x: 594, startPoint y: 244, endPoint x: 533, endPoint y: 305, distance: 86.1
click at [533, 305] on div ".deletable-edge-delete-btn { width: 20px; height: 20px; border: 0px solid #ffff…" at bounding box center [589, 286] width 902 height 431
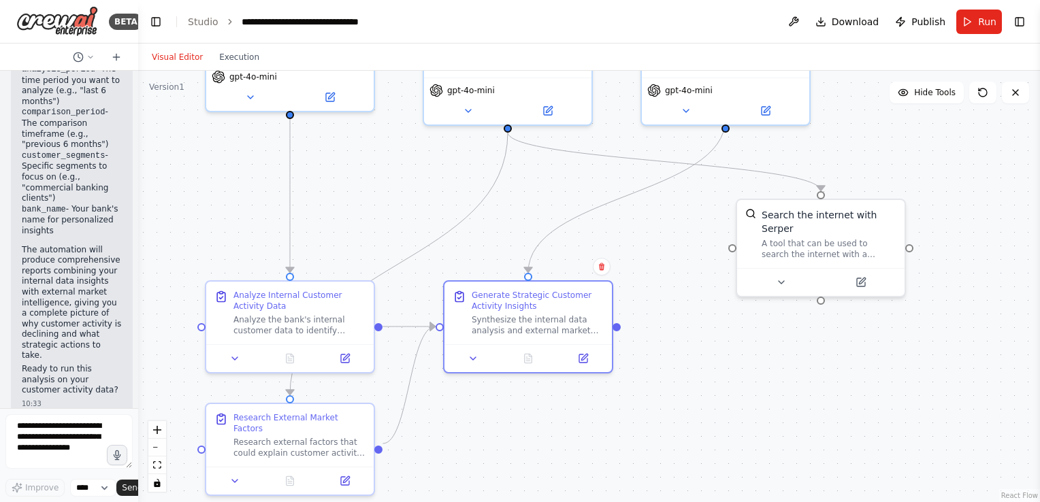
drag, startPoint x: 662, startPoint y: 371, endPoint x: 659, endPoint y: 267, distance: 104.2
click at [659, 267] on div ".deletable-edge-delete-btn { width: 20px; height: 20px; border: 0px solid #ffff…" at bounding box center [589, 286] width 902 height 431
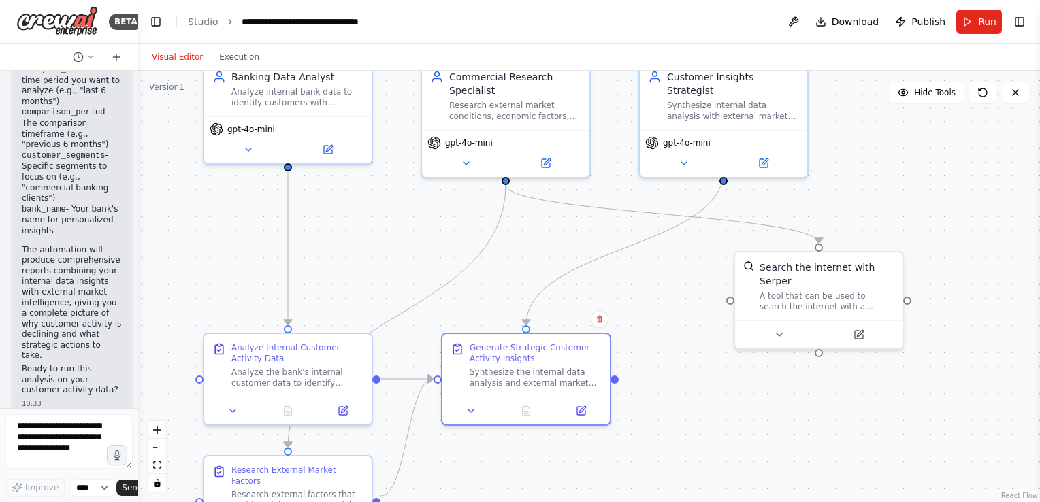
drag, startPoint x: 386, startPoint y: 210, endPoint x: 384, endPoint y: 263, distance: 52.4
click at [384, 263] on div ".deletable-edge-delete-btn { width: 20px; height: 20px; border: 0px solid #ffff…" at bounding box center [589, 286] width 902 height 431
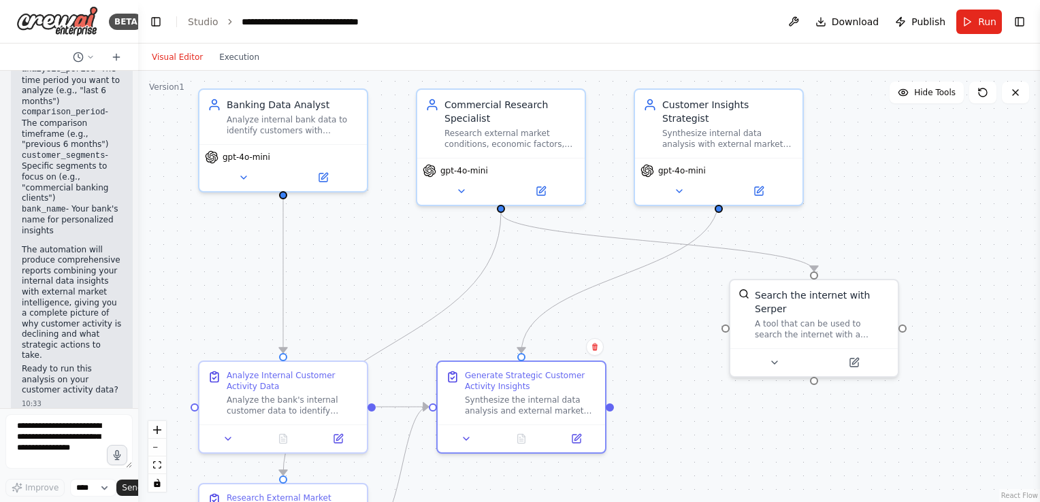
drag, startPoint x: 384, startPoint y: 263, endPoint x: 380, endPoint y: 293, distance: 30.1
click at [380, 293] on div ".deletable-edge-delete-btn { width: 20px; height: 20px; border: 0px solid #ffff…" at bounding box center [589, 286] width 902 height 431
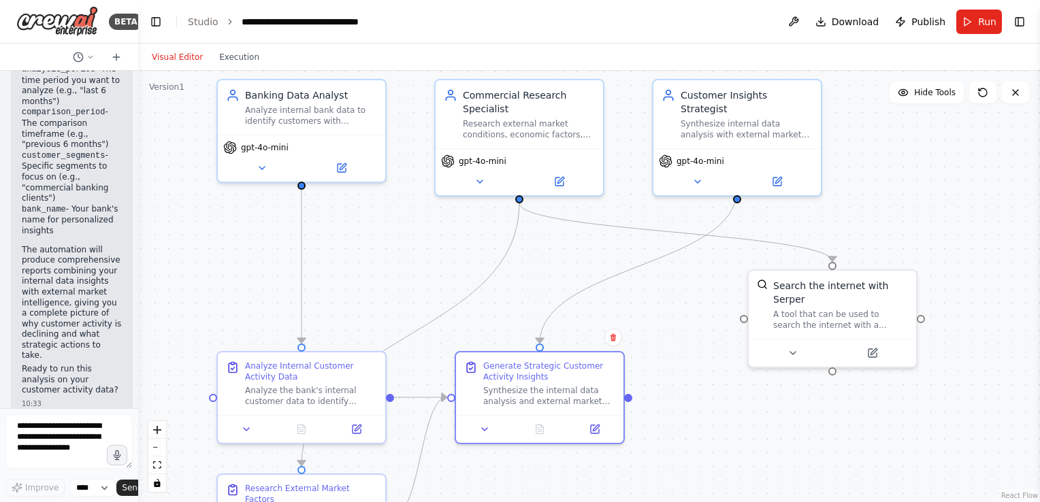
drag, startPoint x: 341, startPoint y: 310, endPoint x: 359, endPoint y: 295, distance: 23.7
click at [359, 295] on div ".deletable-edge-delete-btn { width: 20px; height: 20px; border: 0px solid #ffff…" at bounding box center [589, 286] width 902 height 431
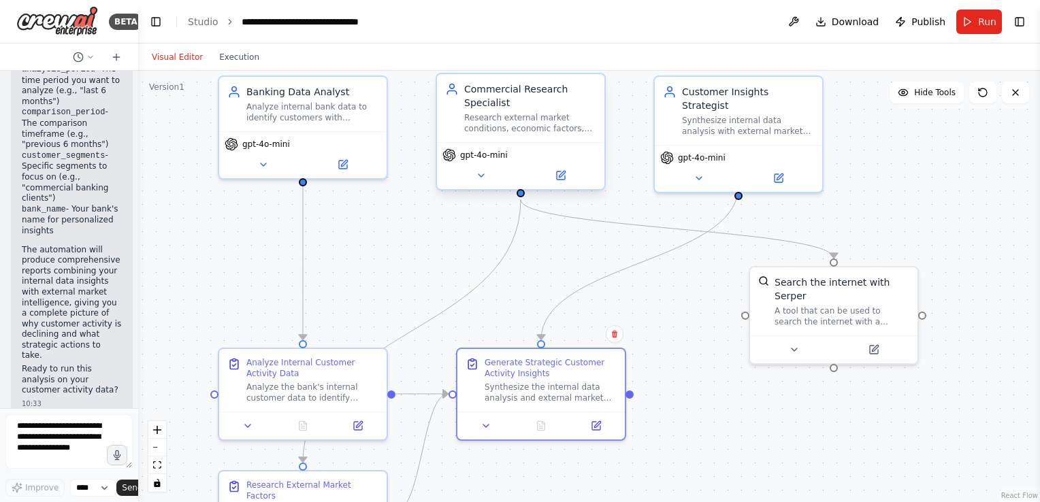
click at [520, 129] on div "Research external market conditions, economic factors, and industry-specific tr…" at bounding box center [530, 123] width 132 height 22
click at [484, 176] on icon at bounding box center [481, 175] width 11 height 11
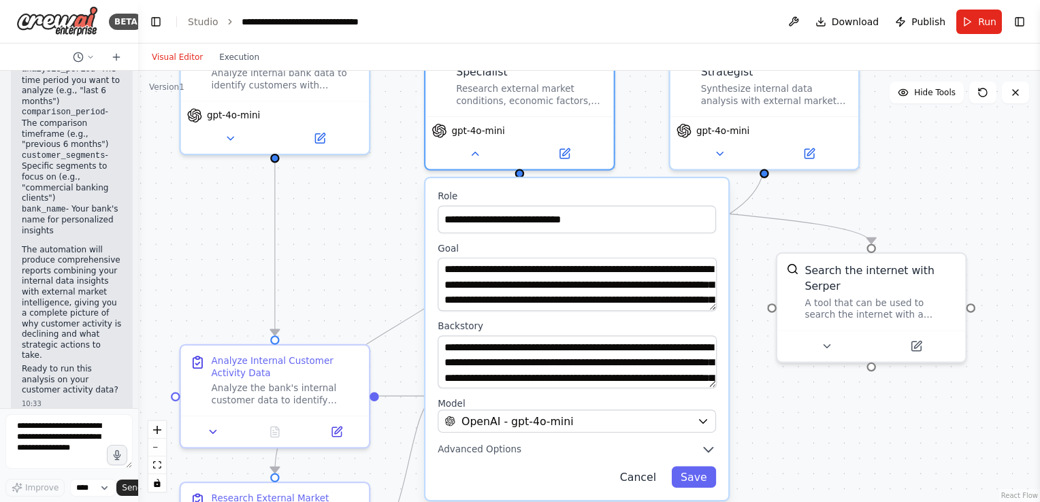
click at [635, 484] on button "Cancel" at bounding box center [637, 477] width 54 height 21
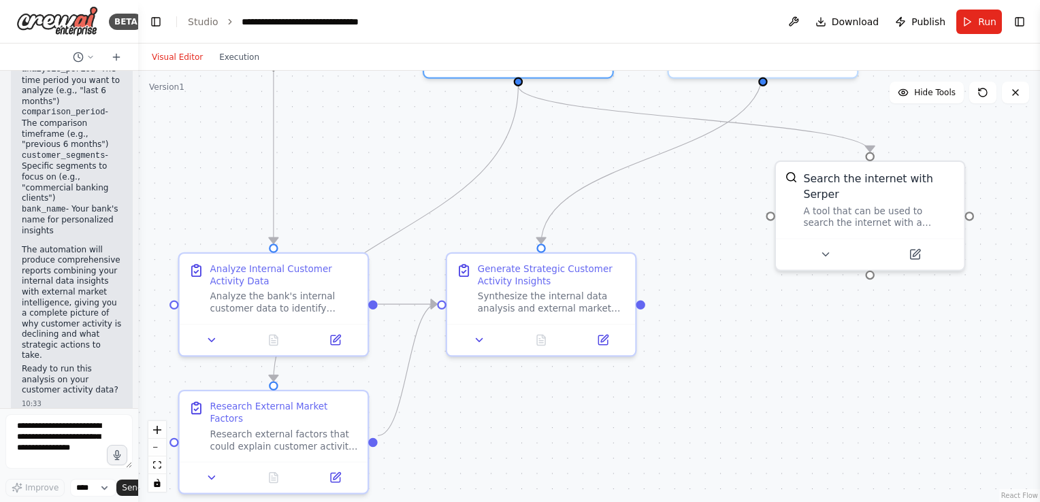
drag, startPoint x: 733, startPoint y: 347, endPoint x: 743, endPoint y: 176, distance: 171.8
click at [743, 176] on div ".deletable-edge-delete-btn { width: 20px; height: 20px; border: 0px solid #ffff…" at bounding box center [589, 286] width 902 height 431
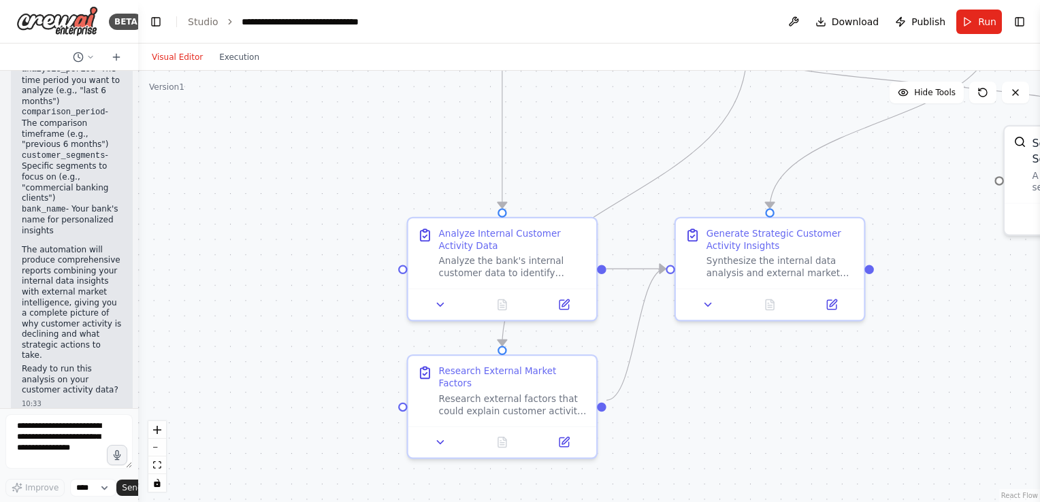
drag, startPoint x: 550, startPoint y: 338, endPoint x: 765, endPoint y: 384, distance: 219.3
click at [765, 384] on div ".deletable-edge-delete-btn { width: 20px; height: 20px; border: 0px solid #ffff…" at bounding box center [589, 286] width 902 height 431
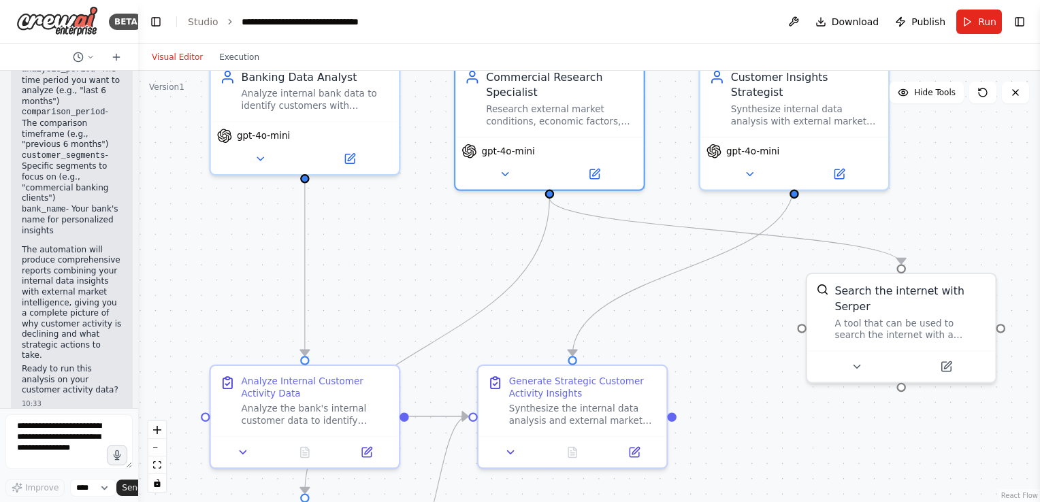
drag, startPoint x: 572, startPoint y: 156, endPoint x: 379, endPoint y: 299, distance: 239.8
click at [379, 299] on div ".deletable-edge-delete-btn { width: 20px; height: 20px; border: 0px solid #ffff…" at bounding box center [589, 286] width 902 height 431
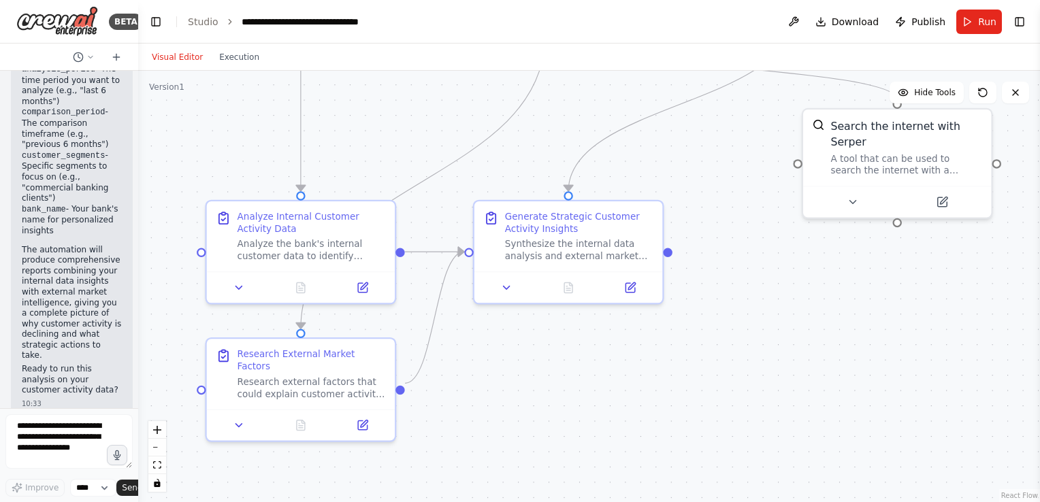
drag, startPoint x: 740, startPoint y: 431, endPoint x: 734, endPoint y: 262, distance: 169.5
click at [734, 262] on div ".deletable-edge-delete-btn { width: 20px; height: 20px; border: 0px solid #ffff…" at bounding box center [589, 286] width 902 height 431
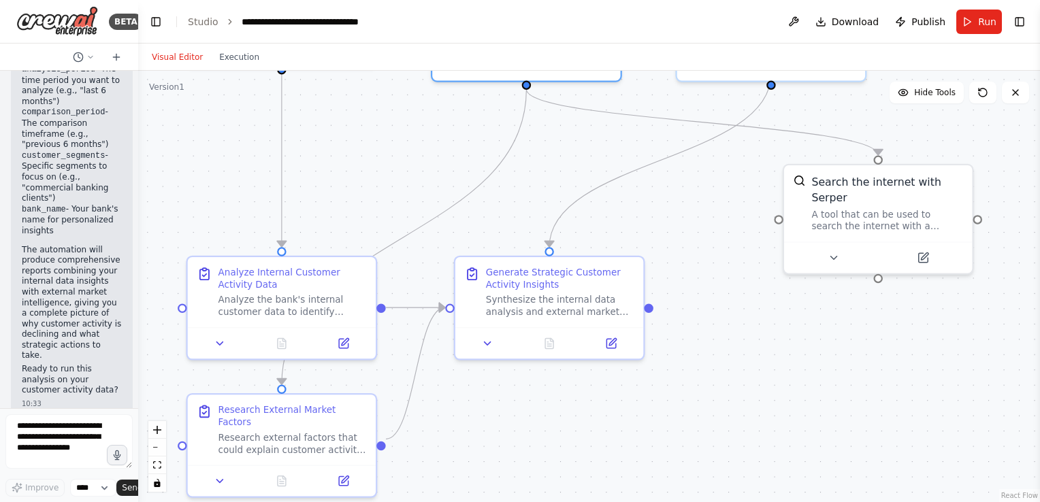
drag, startPoint x: 803, startPoint y: 338, endPoint x: 784, endPoint y: 401, distance: 66.1
click at [784, 401] on div ".deletable-edge-delete-btn { width: 20px; height: 20px; border: 0px solid #ffff…" at bounding box center [589, 286] width 902 height 431
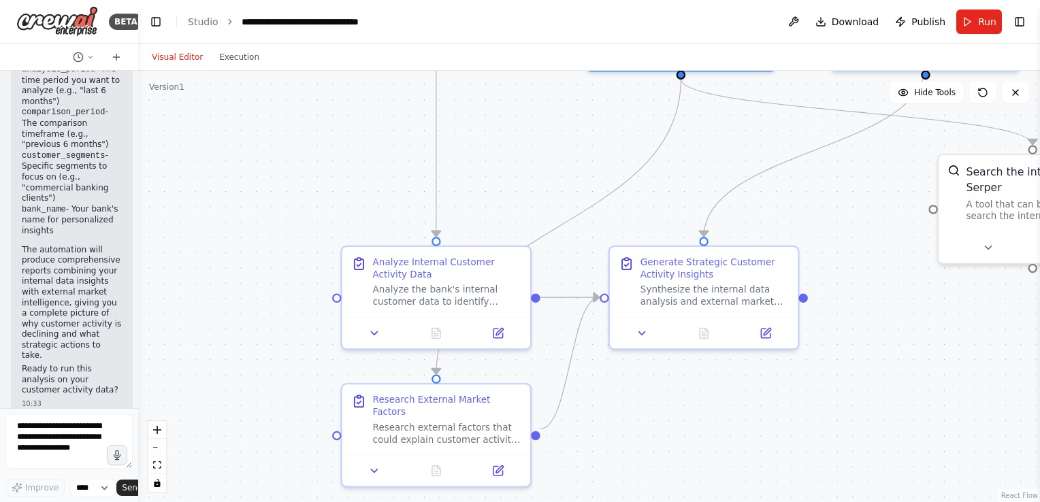
drag, startPoint x: 784, startPoint y: 399, endPoint x: 938, endPoint y: 389, distance: 154.8
click at [938, 389] on div ".deletable-edge-delete-btn { width: 20px; height: 20px; border: 0px solid #ffff…" at bounding box center [589, 286] width 902 height 431
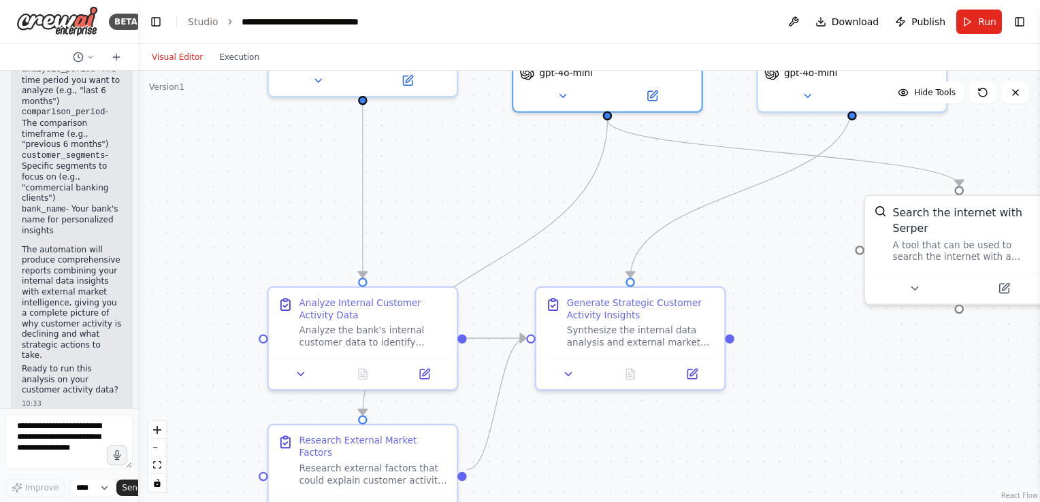
drag, startPoint x: 932, startPoint y: 365, endPoint x: 868, endPoint y: 401, distance: 73.4
click at [868, 401] on div ".deletable-edge-delete-btn { width: 20px; height: 20px; border: 0px solid #ffff…" at bounding box center [589, 286] width 902 height 431
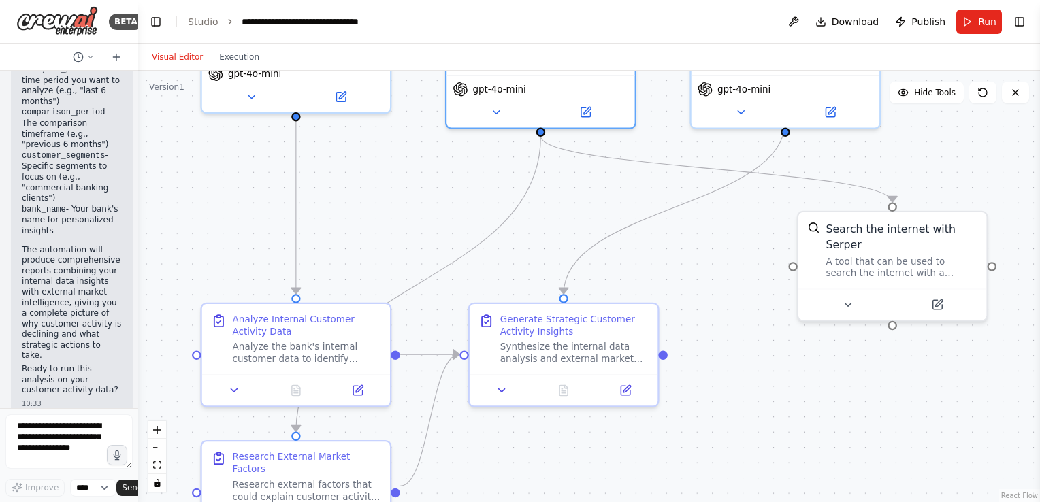
drag, startPoint x: 900, startPoint y: 364, endPoint x: 834, endPoint y: 380, distance: 68.7
click at [834, 380] on div ".deletable-edge-delete-btn { width: 20px; height: 20px; border: 0px solid #ffff…" at bounding box center [589, 286] width 902 height 431
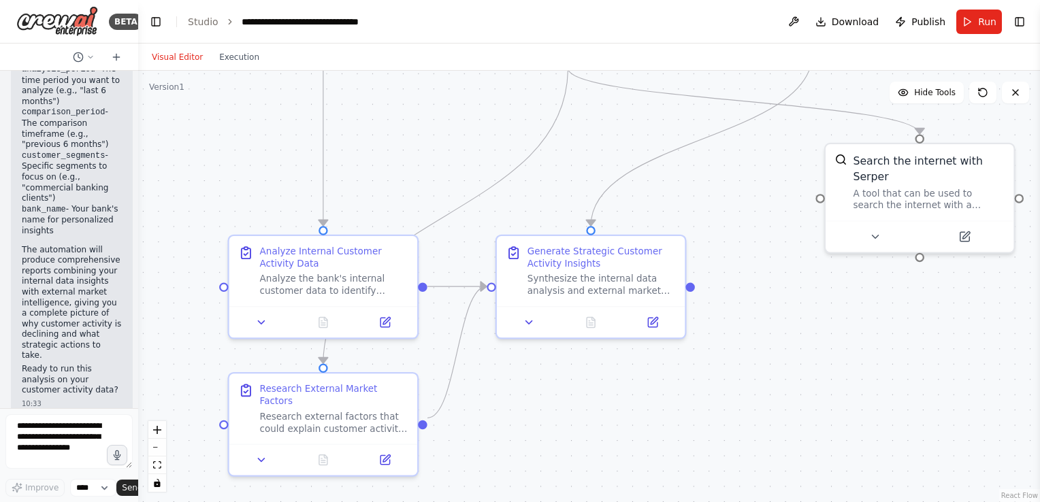
drag, startPoint x: 834, startPoint y: 378, endPoint x: 861, endPoint y: 310, distance: 73.3
click at [861, 310] on div ".deletable-edge-delete-btn { width: 20px; height: 20px; border: 0px solid #ffff…" at bounding box center [589, 286] width 902 height 431
click at [157, 452] on button "zoom out" at bounding box center [157, 448] width 18 height 18
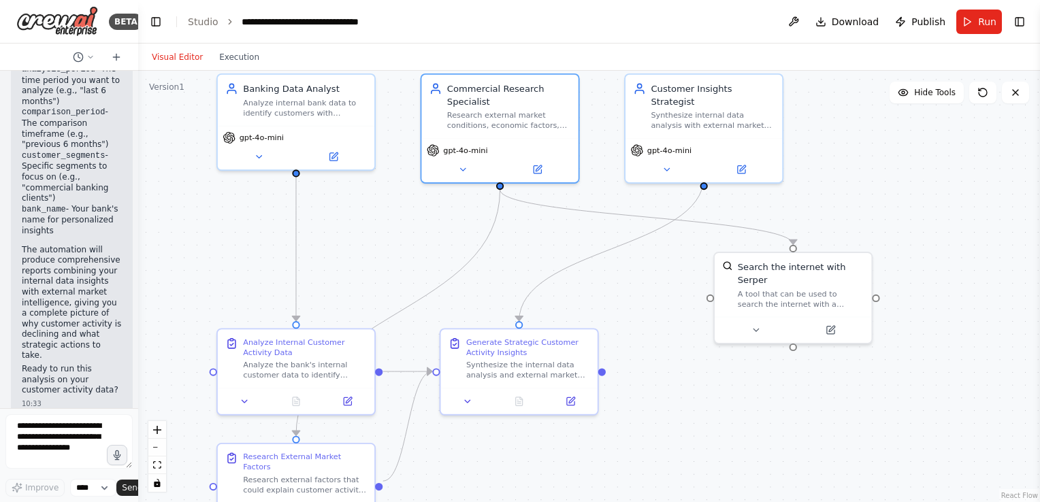
drag, startPoint x: 754, startPoint y: 409, endPoint x: 682, endPoint y: 494, distance: 111.1
click at [682, 494] on div ".deletable-edge-delete-btn { width: 20px; height: 20px; border: 0px solid #ffff…" at bounding box center [589, 286] width 902 height 431
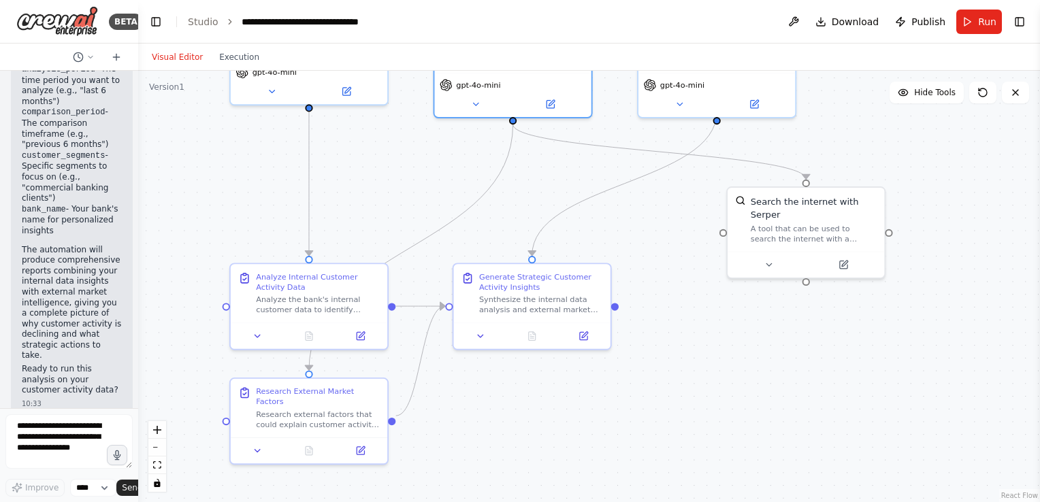
drag, startPoint x: 691, startPoint y: 389, endPoint x: 704, endPoint y: 324, distance: 66.6
click at [704, 324] on div ".deletable-edge-delete-btn { width: 20px; height: 20px; border: 0px solid #ffff…" at bounding box center [589, 286] width 902 height 431
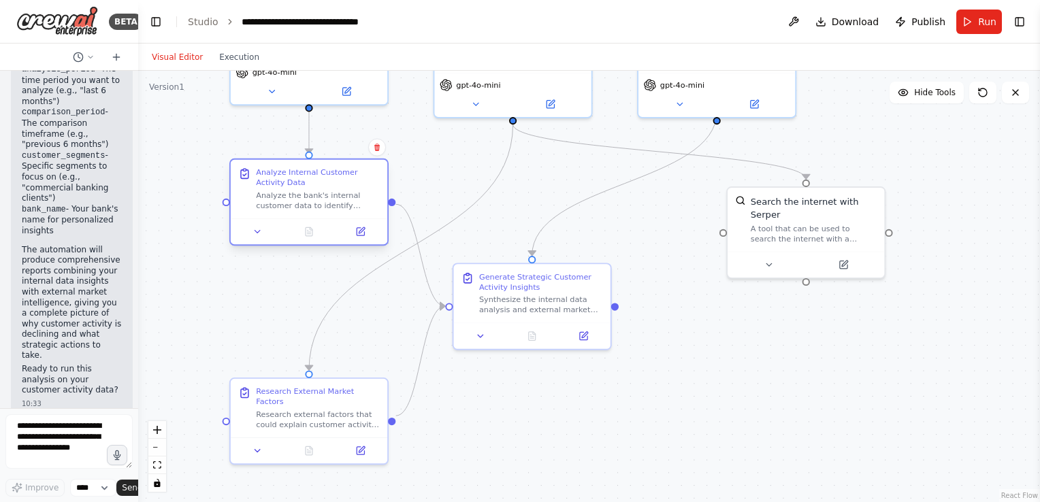
drag, startPoint x: 345, startPoint y: 294, endPoint x: 351, endPoint y: 197, distance: 97.5
click at [351, 197] on div "Analyze the bank's internal customer data to identify customers with deteriorat…" at bounding box center [318, 201] width 124 height 20
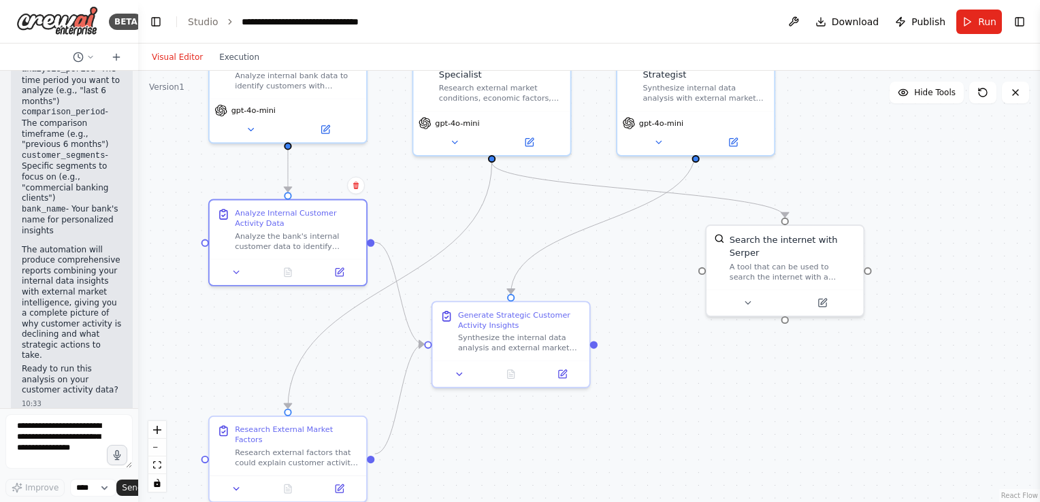
drag, startPoint x: 770, startPoint y: 399, endPoint x: 748, endPoint y: 437, distance: 43.6
click at [748, 437] on div ".deletable-edge-delete-btn { width: 20px; height: 20px; border: 0px solid #ffff…" at bounding box center [589, 286] width 902 height 431
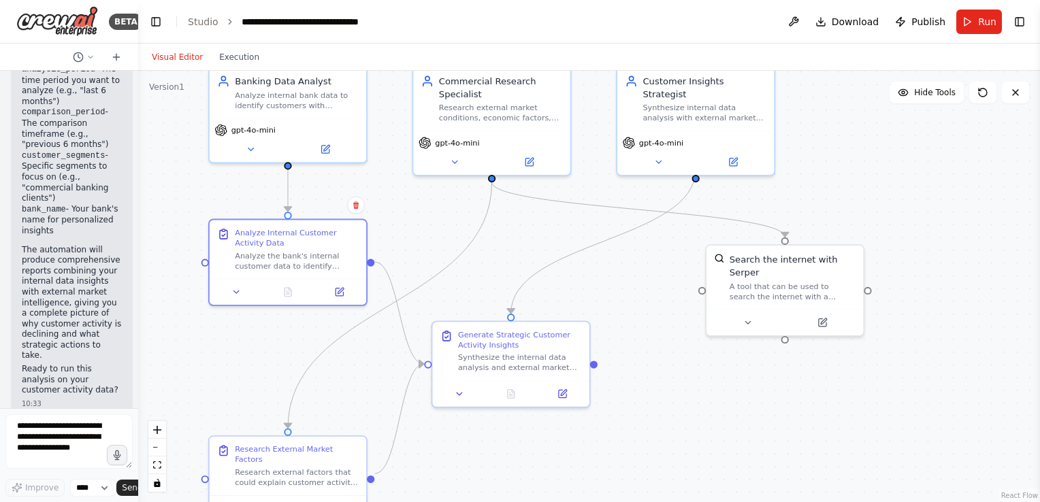
drag, startPoint x: 747, startPoint y: 381, endPoint x: 747, endPoint y: 401, distance: 19.7
click at [747, 401] on div ".deletable-edge-delete-btn { width: 20px; height: 20px; border: 0px solid #ffff…" at bounding box center [589, 286] width 902 height 431
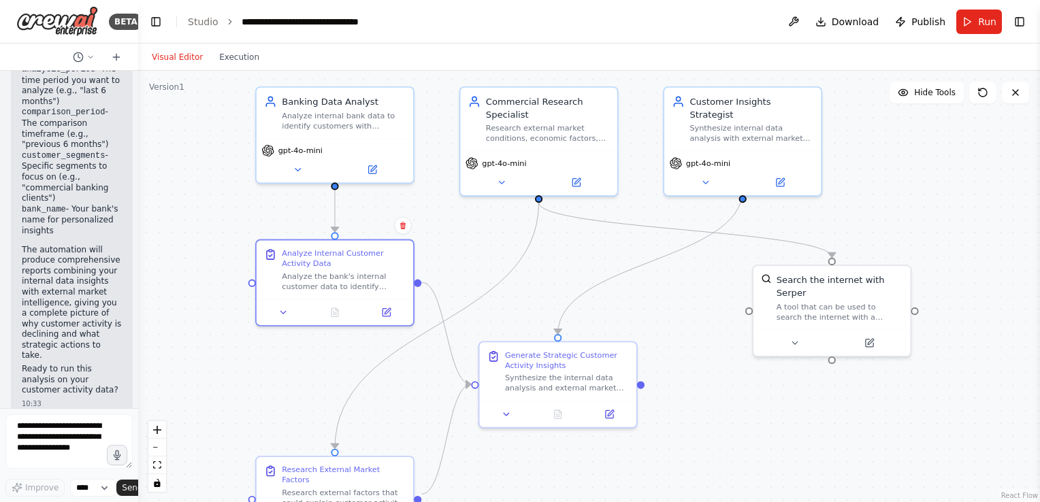
drag, startPoint x: 747, startPoint y: 365, endPoint x: 794, endPoint y: 385, distance: 51.2
click at [794, 385] on div ".deletable-edge-delete-btn { width: 20px; height: 20px; border: 0px solid #ffff…" at bounding box center [589, 286] width 902 height 431
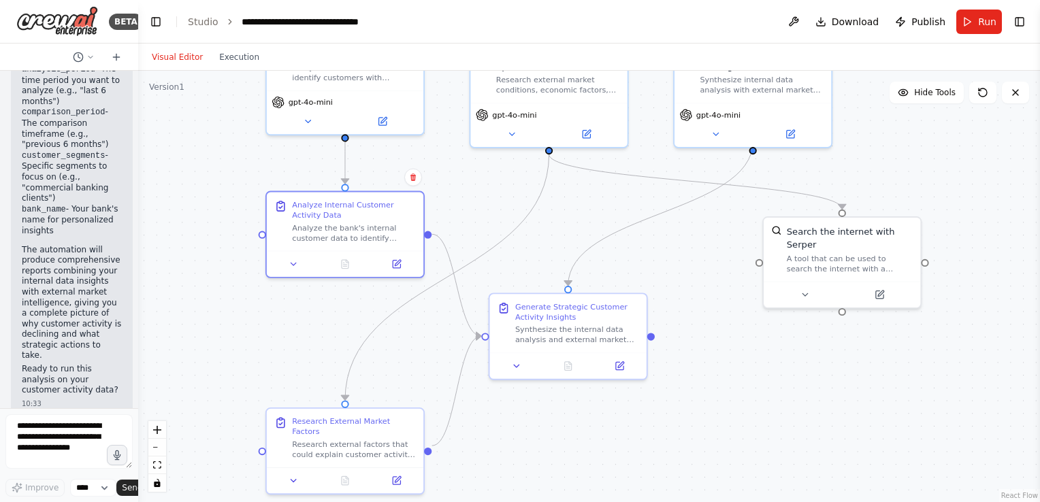
drag, startPoint x: 794, startPoint y: 385, endPoint x: 804, endPoint y: 337, distance: 49.4
click at [804, 337] on div ".deletable-edge-delete-btn { width: 20px; height: 20px; border: 0px solid #ffff…" at bounding box center [589, 286] width 902 height 431
click at [574, 187] on div ".deletable-edge-delete-btn { width: 20px; height: 20px; border: 0px solid #ffff…" at bounding box center [589, 286] width 902 height 431
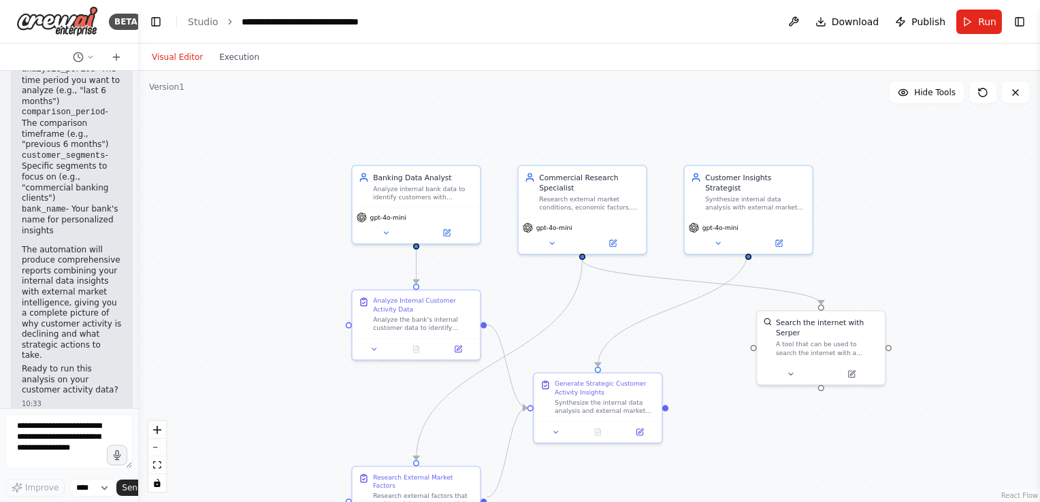
drag, startPoint x: 645, startPoint y: 227, endPoint x: 660, endPoint y: 301, distance: 75.7
click at [660, 301] on div ".deletable-edge-delete-btn { width: 20px; height: 20px; border: 0px solid #ffff…" at bounding box center [589, 286] width 902 height 431
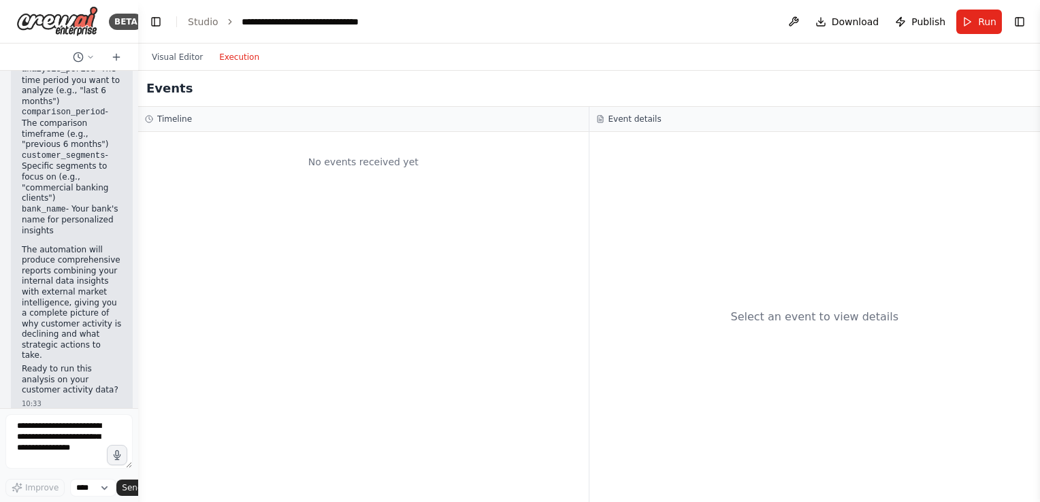
click at [229, 56] on button "Execution" at bounding box center [239, 57] width 56 height 16
click at [176, 52] on button "Visual Editor" at bounding box center [177, 57] width 67 height 16
